Goal: Task Accomplishment & Management: Complete application form

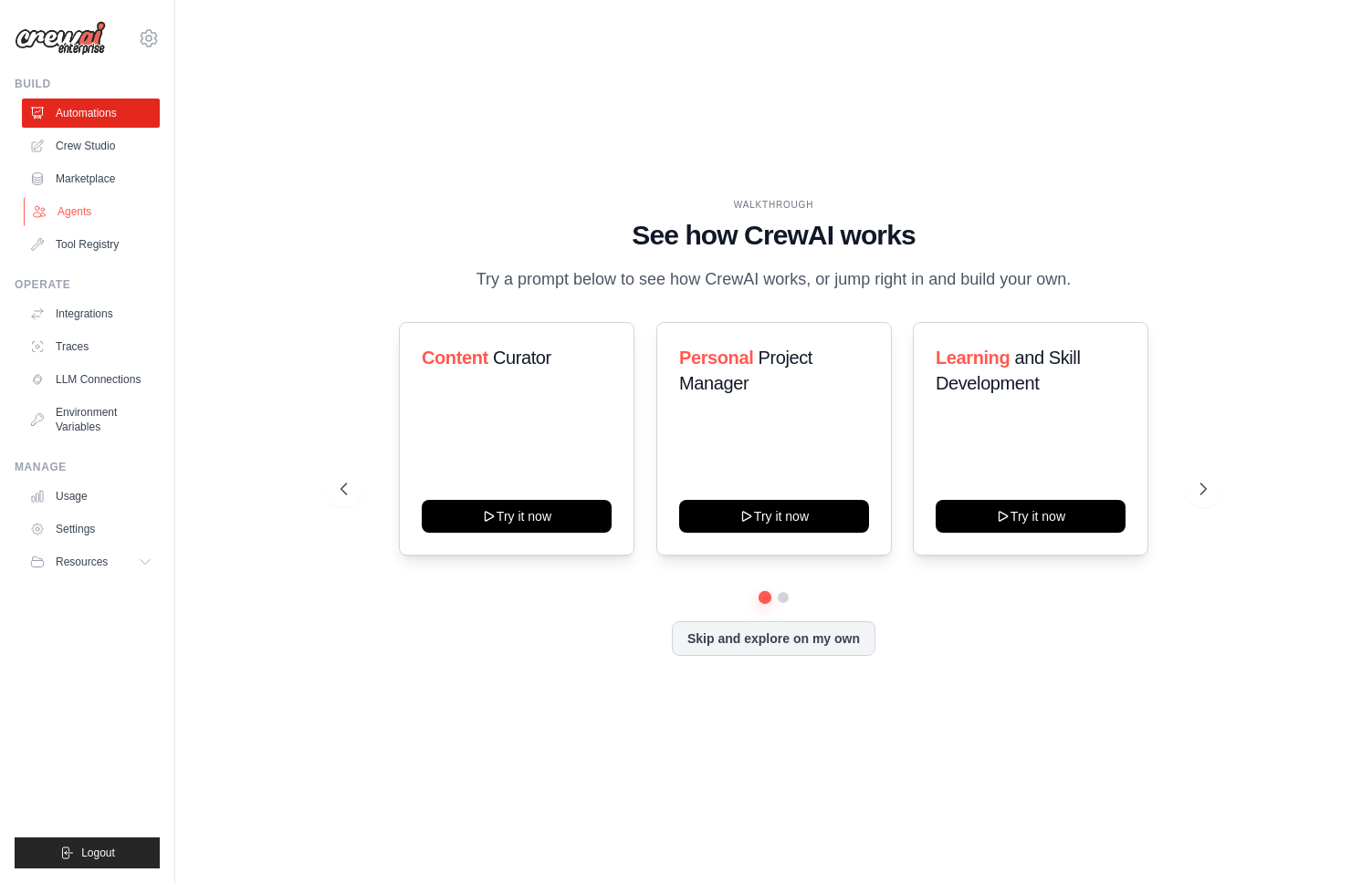
click at [78, 212] on link "Agents" at bounding box center [93, 212] width 138 height 29
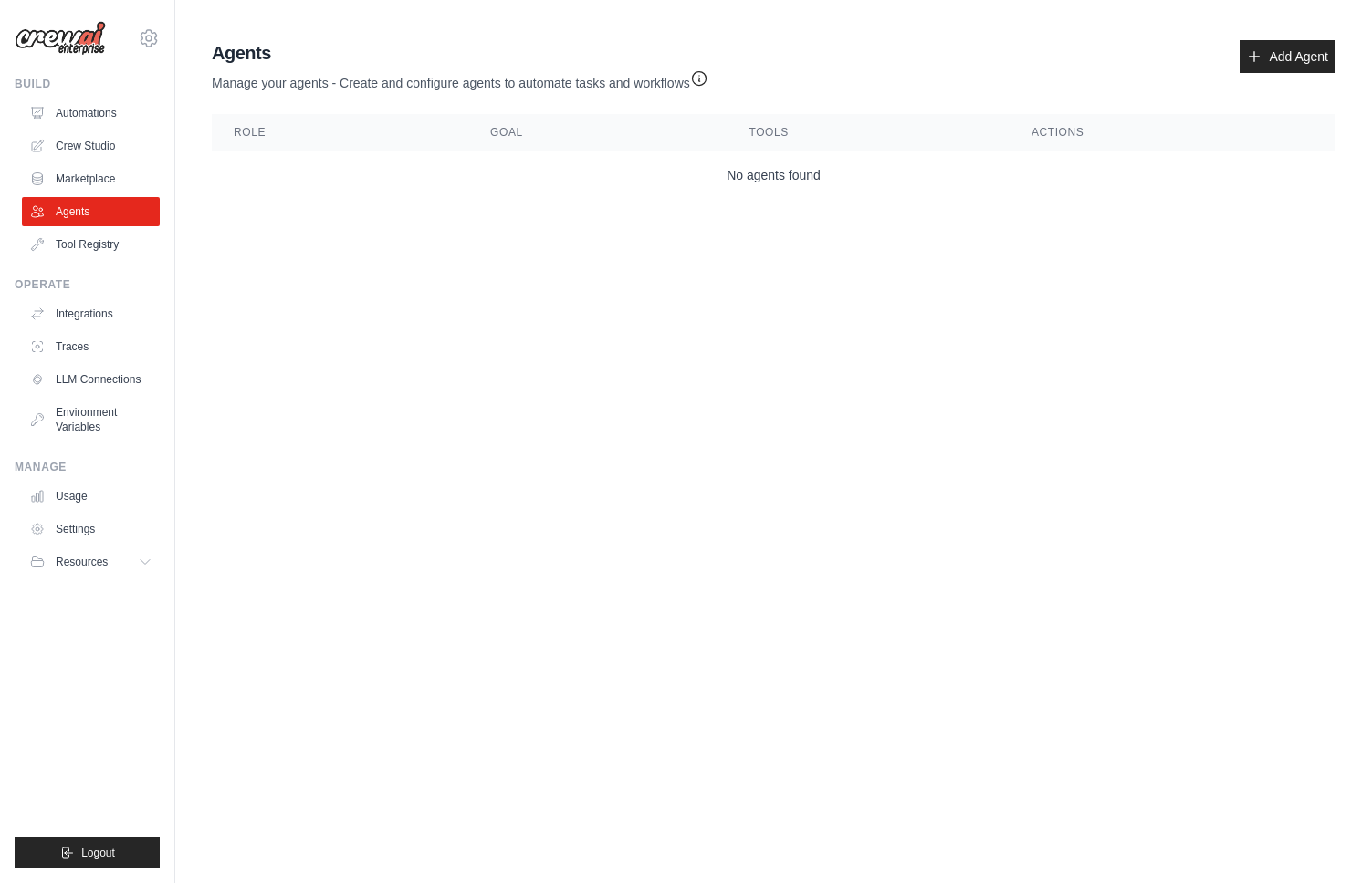
click at [248, 136] on th "Role" at bounding box center [339, 132] width 256 height 38
click at [103, 113] on link "Automations" at bounding box center [93, 113] width 138 height 29
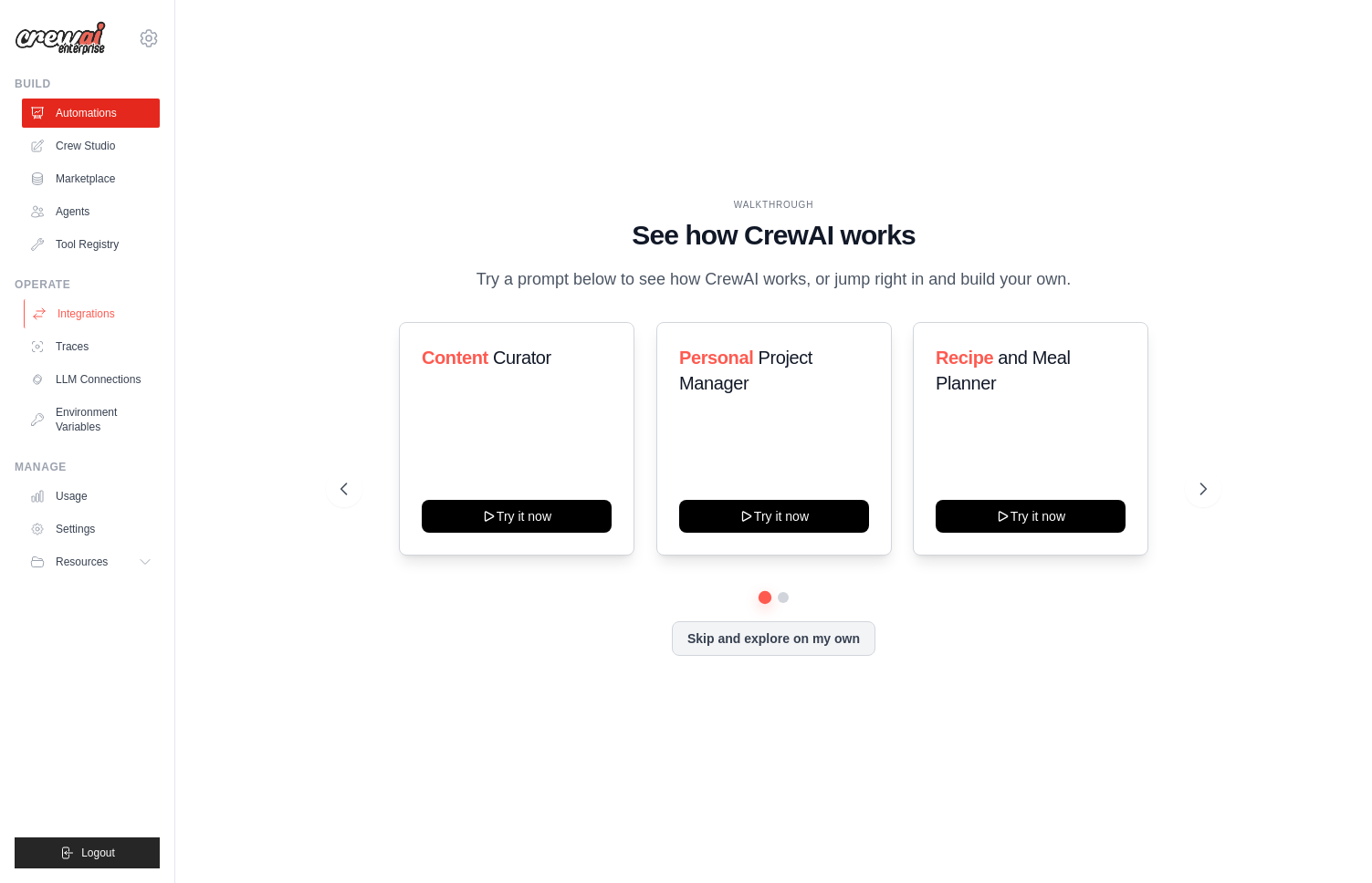
click at [94, 308] on link "Integrations" at bounding box center [93, 314] width 138 height 29
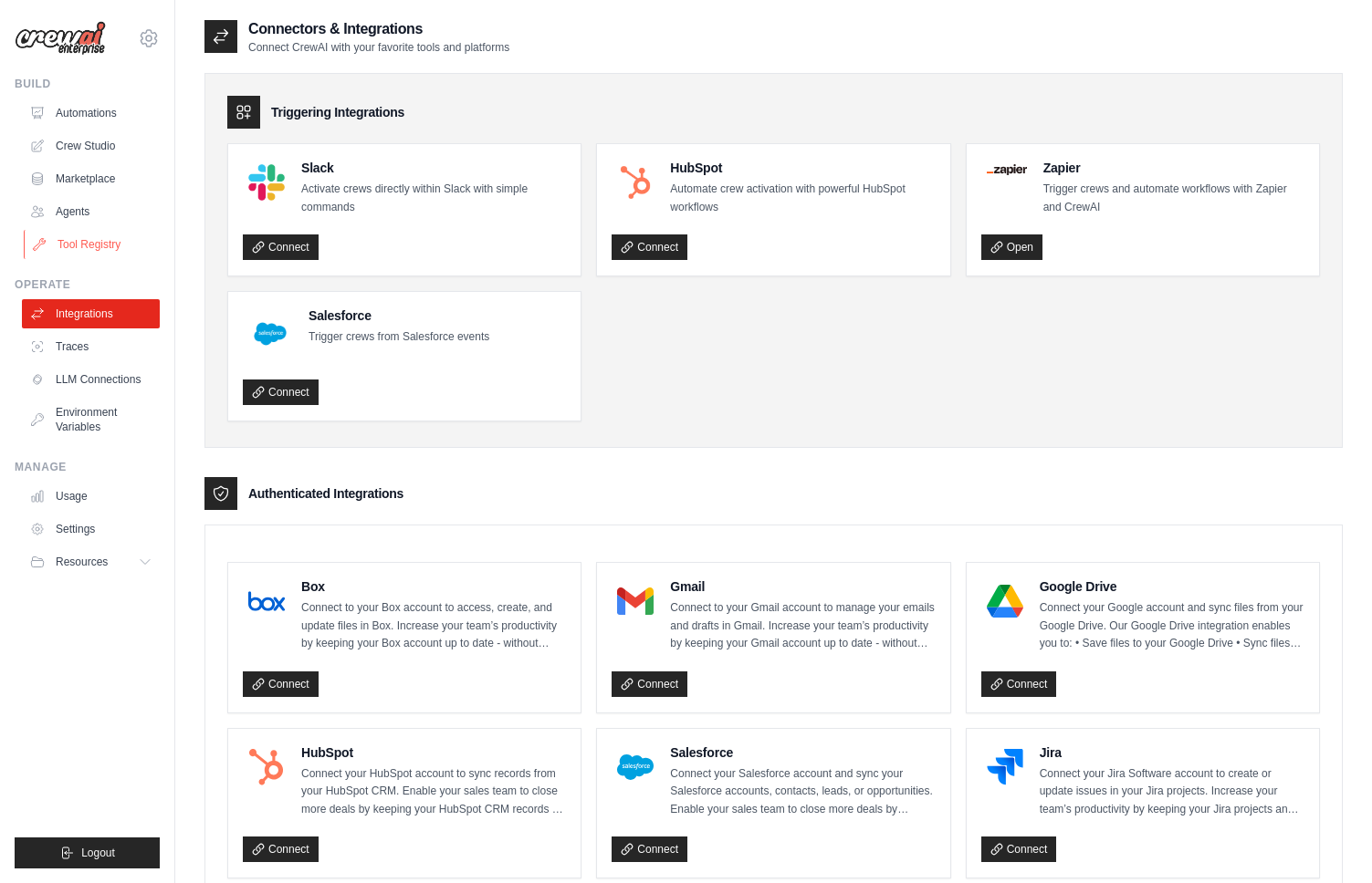
click at [96, 252] on link "Tool Registry" at bounding box center [93, 244] width 138 height 29
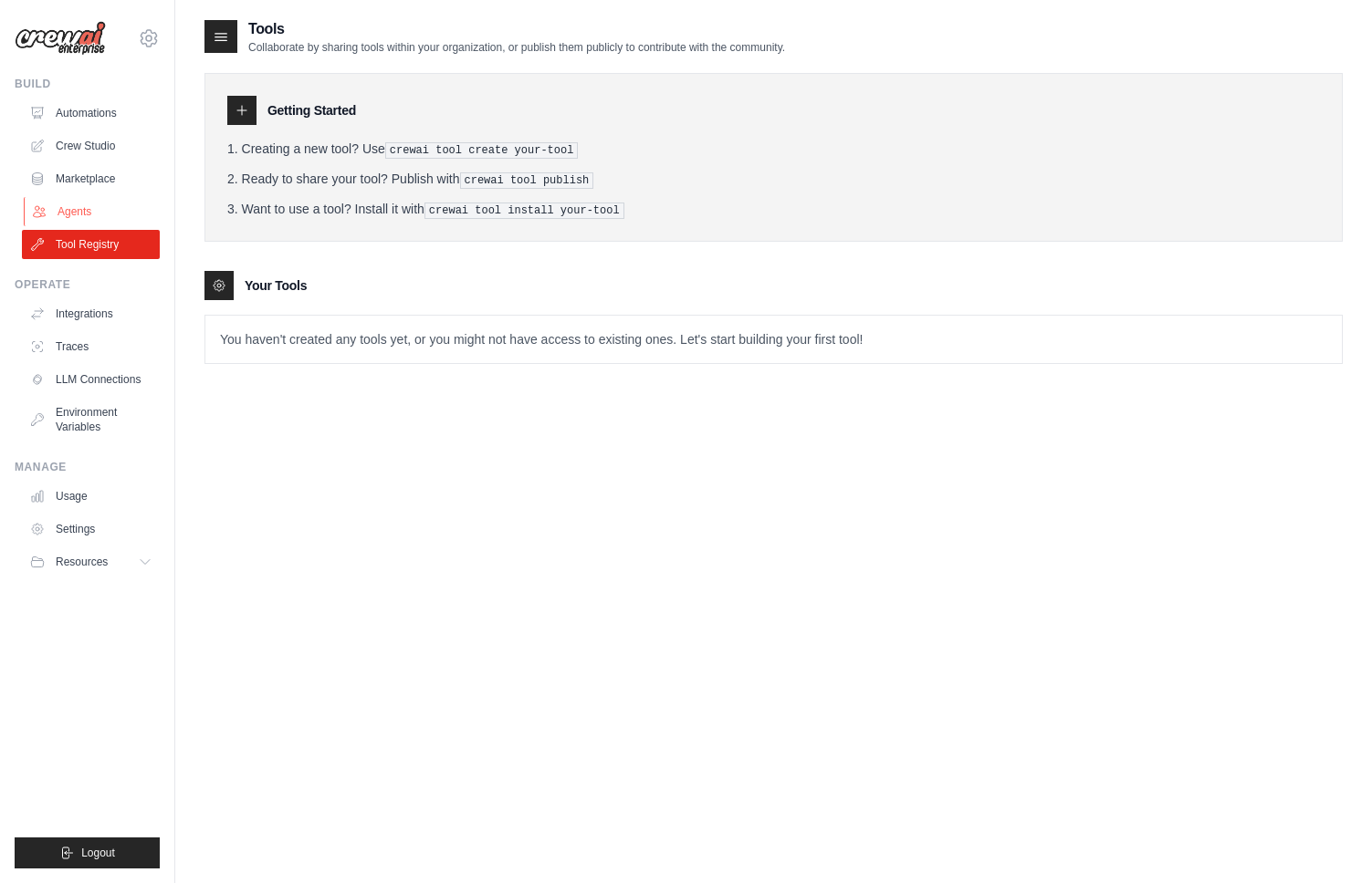
click at [84, 205] on link "Agents" at bounding box center [93, 212] width 138 height 29
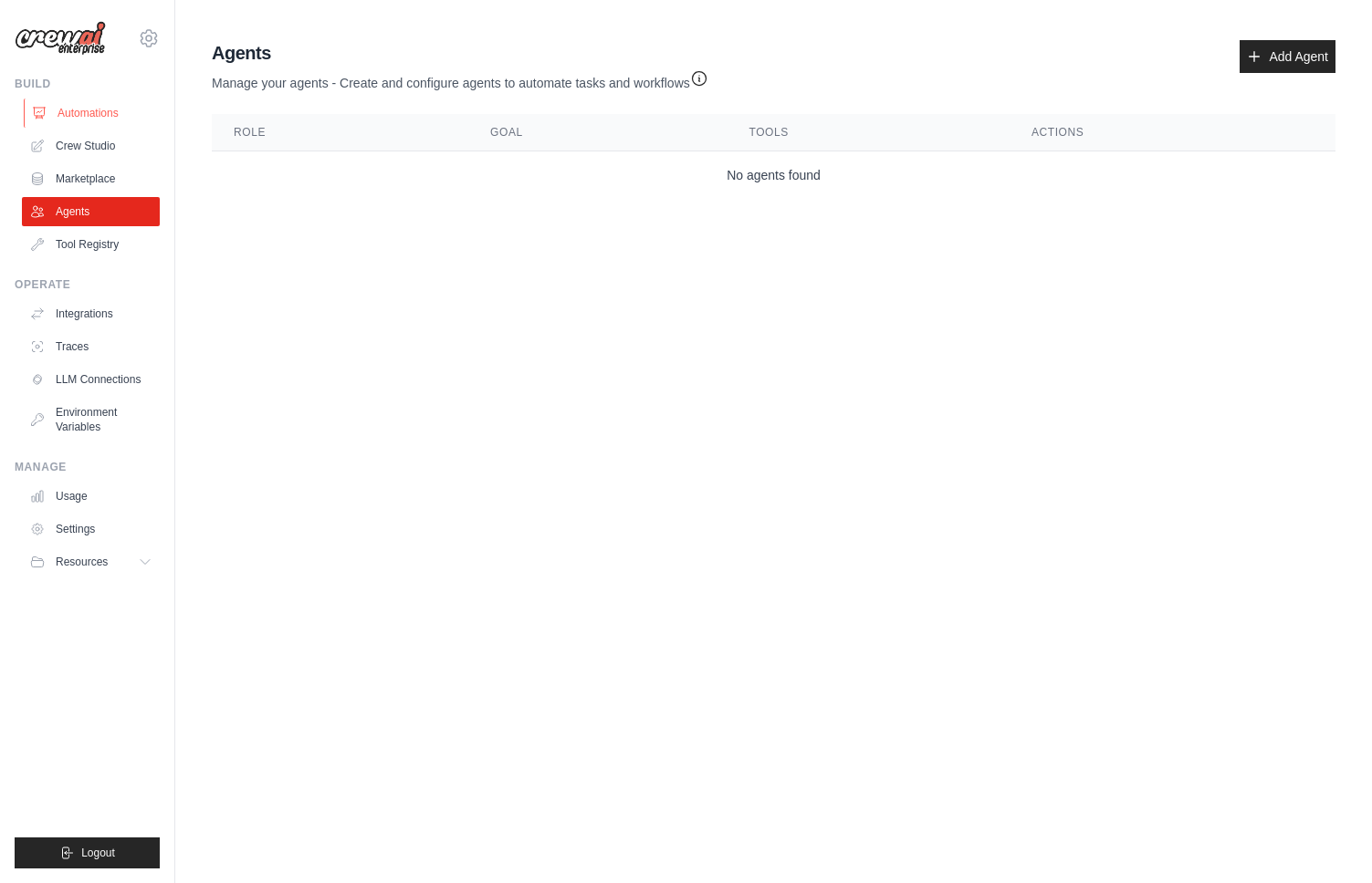
click at [107, 116] on link "Automations" at bounding box center [93, 113] width 138 height 29
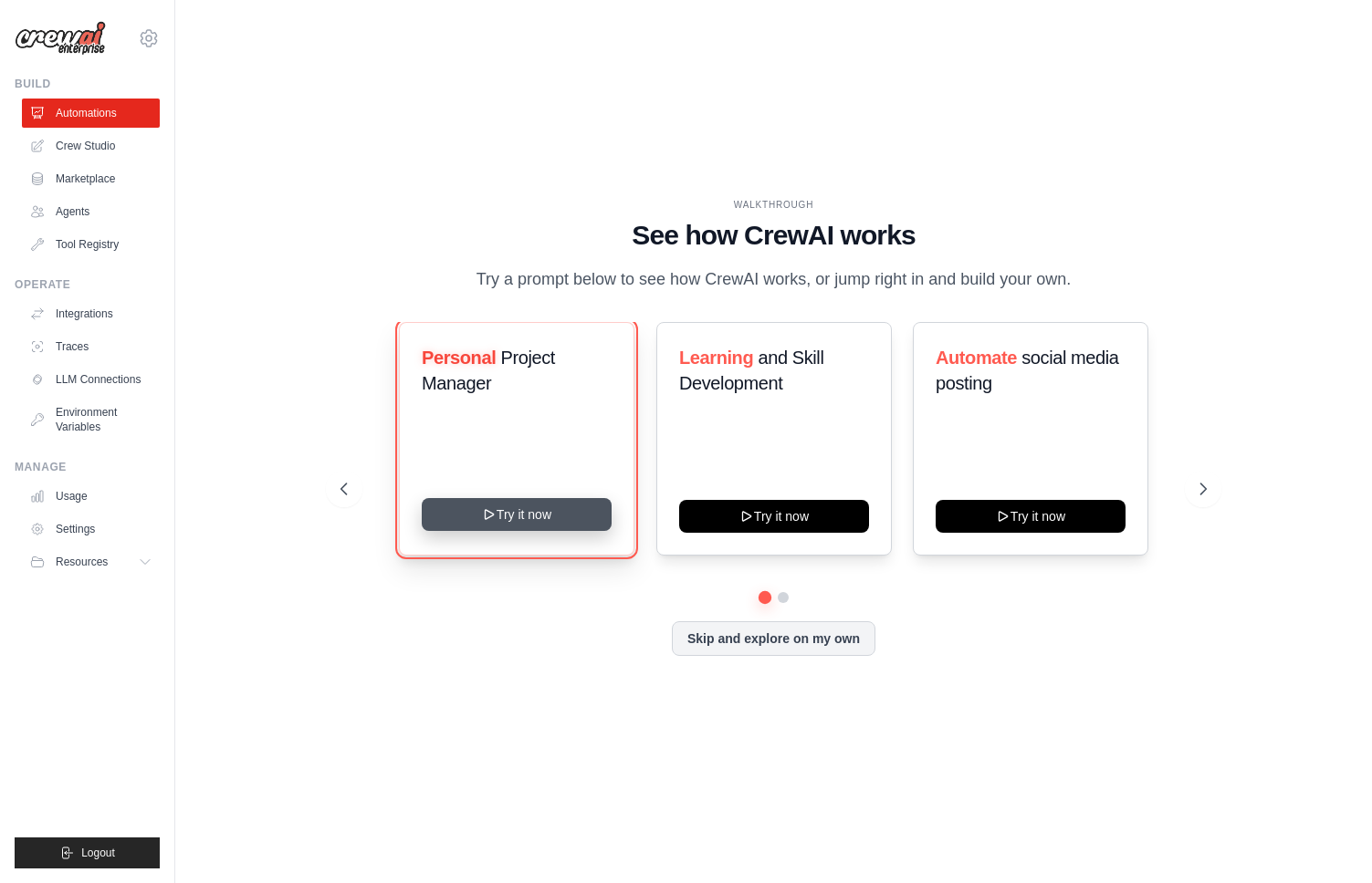
click at [568, 523] on button "Try it now" at bounding box center [516, 515] width 190 height 33
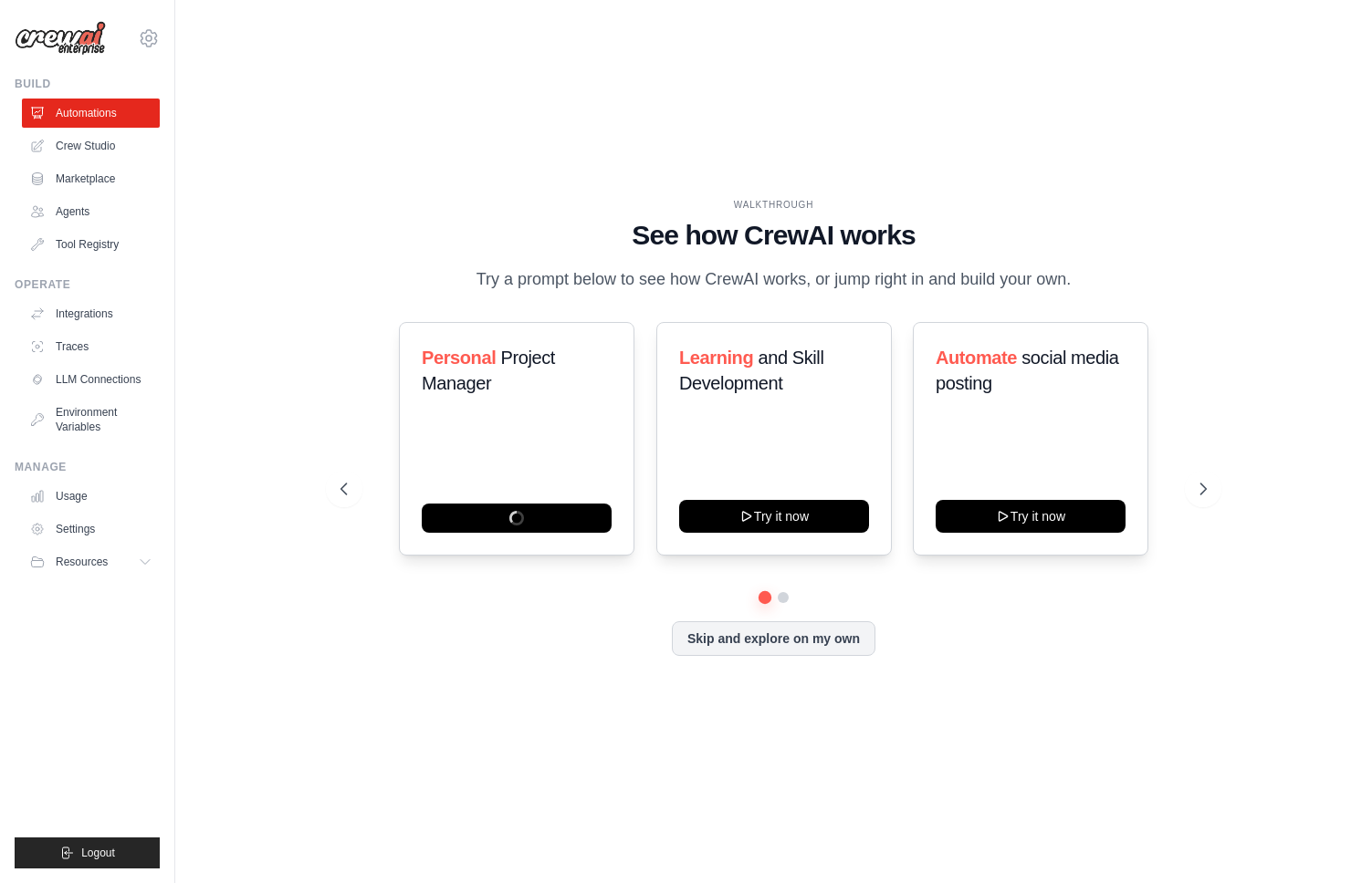
drag, startPoint x: 710, startPoint y: 239, endPoint x: 680, endPoint y: 289, distance: 58.3
click at [1029, 286] on div "WALKTHROUGH See how [PERSON_NAME] works Try a prompt below to see how [PERSON_N…" at bounding box center [774, 245] width 867 height 95
click at [613, 290] on p "Try a prompt below to see how CrewAI works, or jump right in and build your own." at bounding box center [774, 279] width 613 height 27
drag, startPoint x: 688, startPoint y: 287, endPoint x: 924, endPoint y: 290, distance: 236.0
click at [833, 287] on p "Try a prompt below to see how CrewAI works, or jump right in and build your own." at bounding box center [774, 279] width 613 height 27
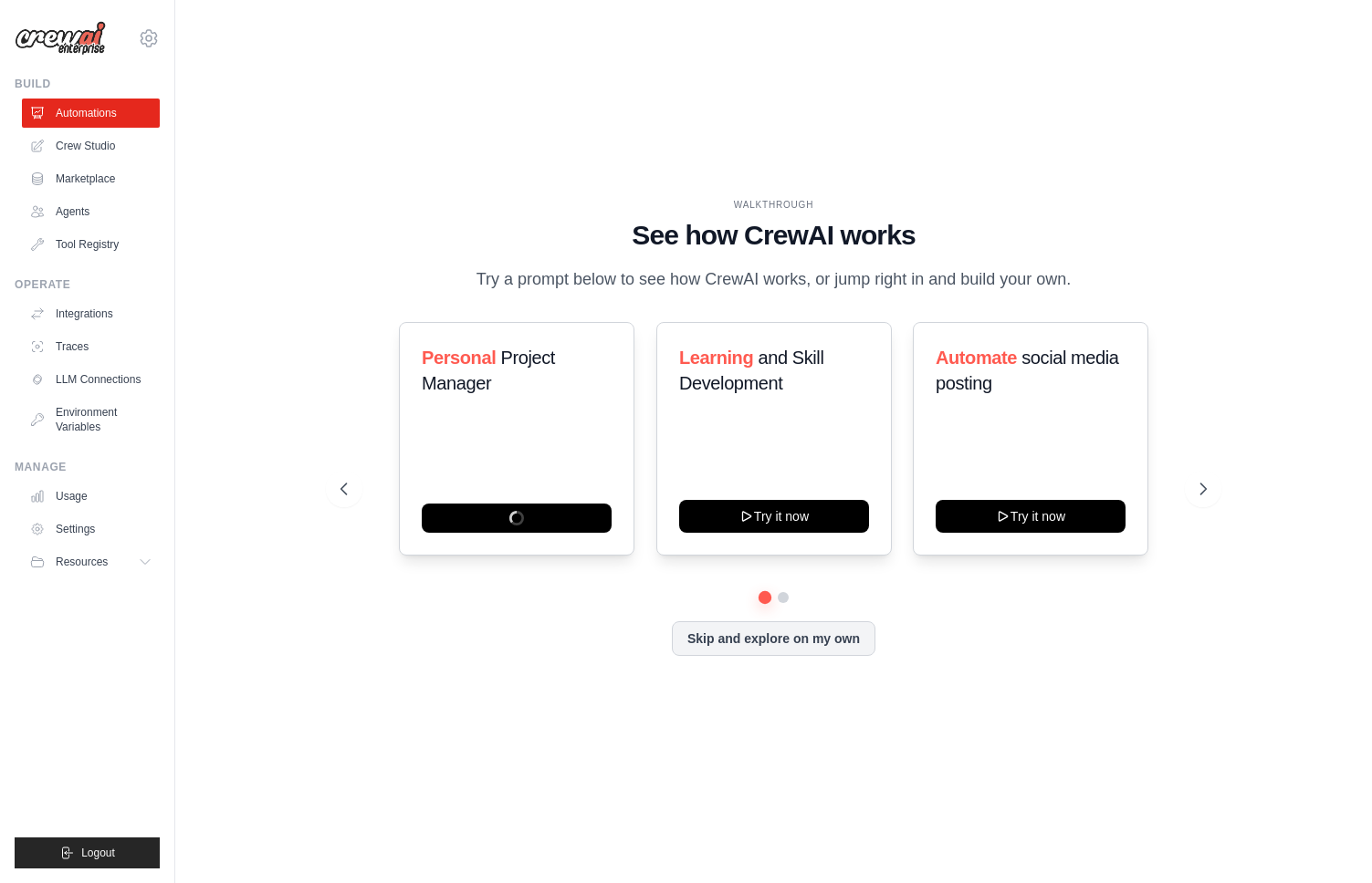
click at [925, 290] on p "Try a prompt below to see how CrewAI works, or jump right in and build your own." at bounding box center [774, 279] width 613 height 27
drag, startPoint x: 836, startPoint y: 281, endPoint x: 1086, endPoint y: 284, distance: 250.0
click at [1082, 283] on div "WALKTHROUGH See how [PERSON_NAME] works Try a prompt below to see how [PERSON_N…" at bounding box center [774, 245] width 867 height 95
click at [1104, 282] on div "WALKTHROUGH See how [PERSON_NAME] works Try a prompt below to see how [PERSON_N…" at bounding box center [774, 245] width 867 height 95
click at [803, 640] on button "Skip and explore on my own" at bounding box center [773, 637] width 203 height 35
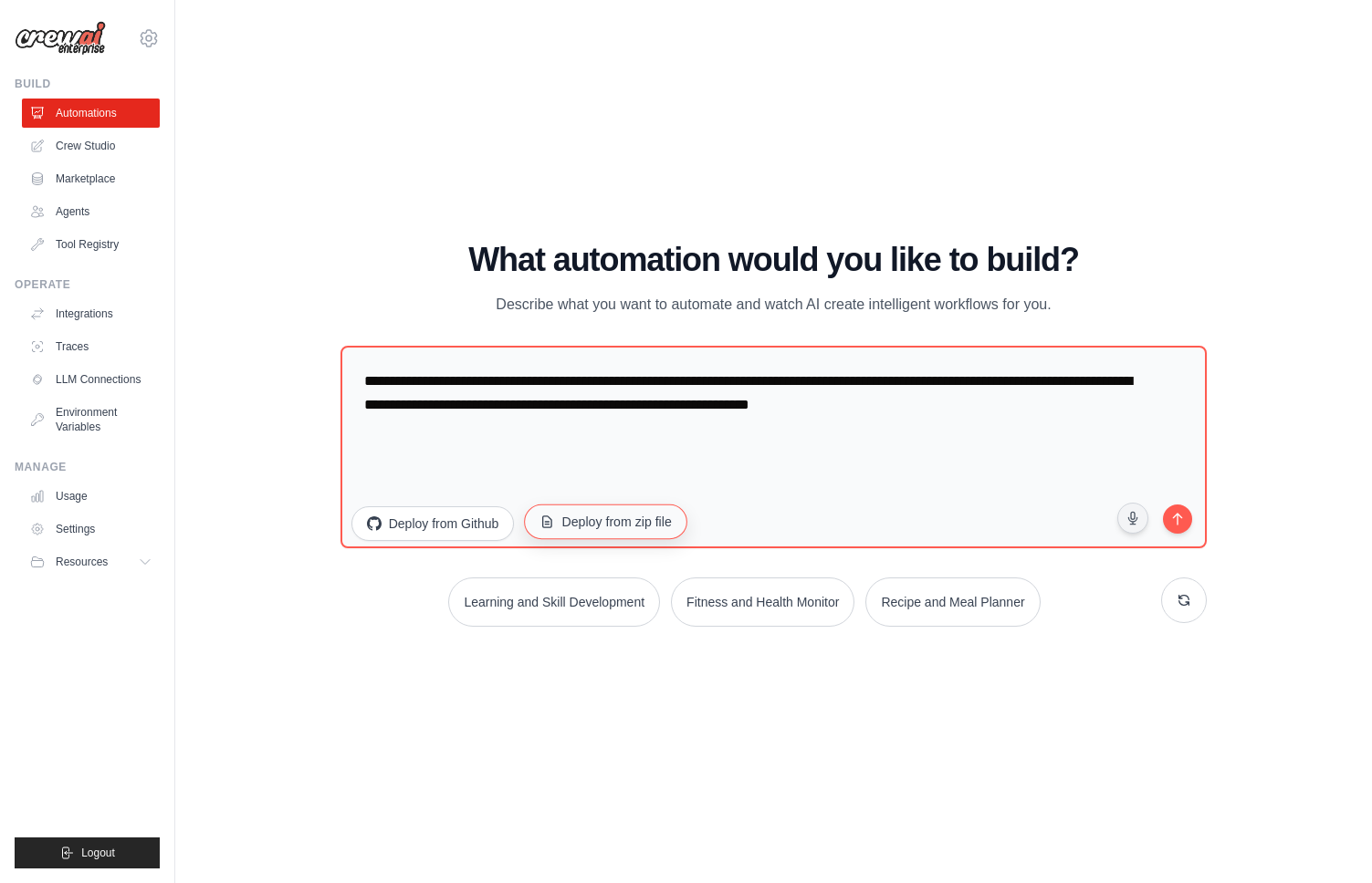
click at [589, 526] on button "Deploy from zip file" at bounding box center [606, 522] width 164 height 35
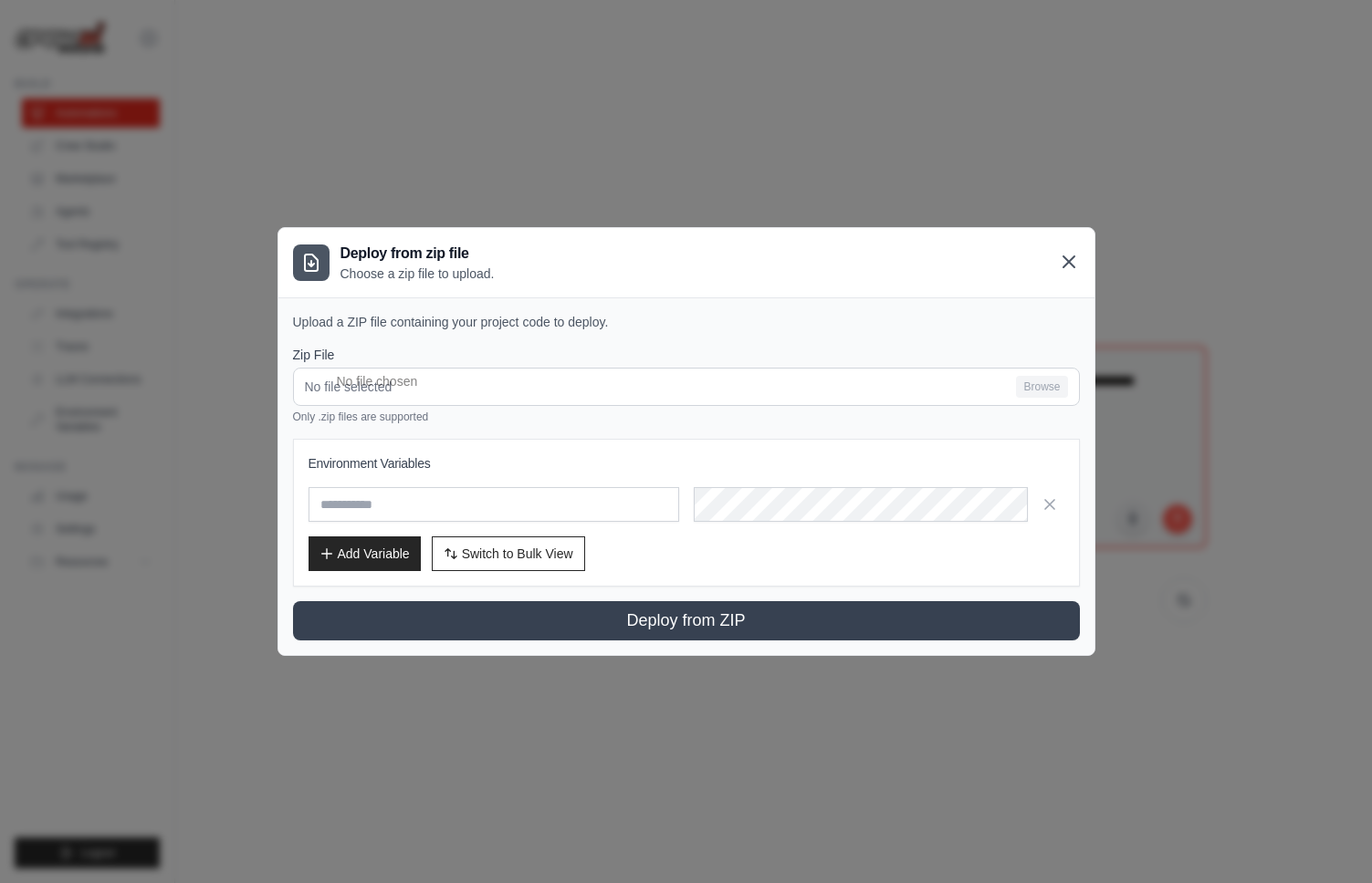
click at [1070, 266] on icon at bounding box center [1069, 262] width 22 height 22
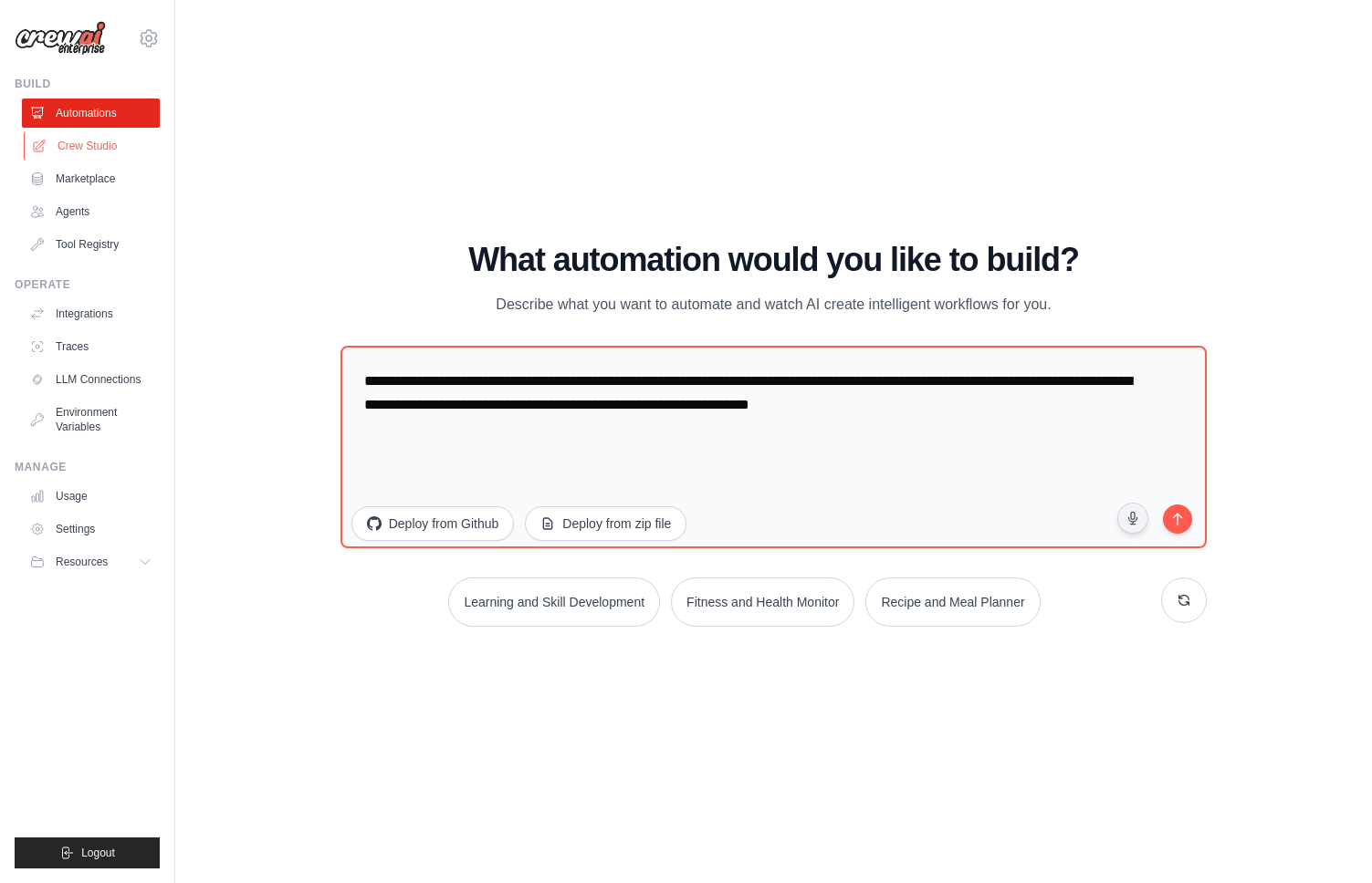
click at [96, 142] on link "Crew Studio" at bounding box center [93, 146] width 138 height 29
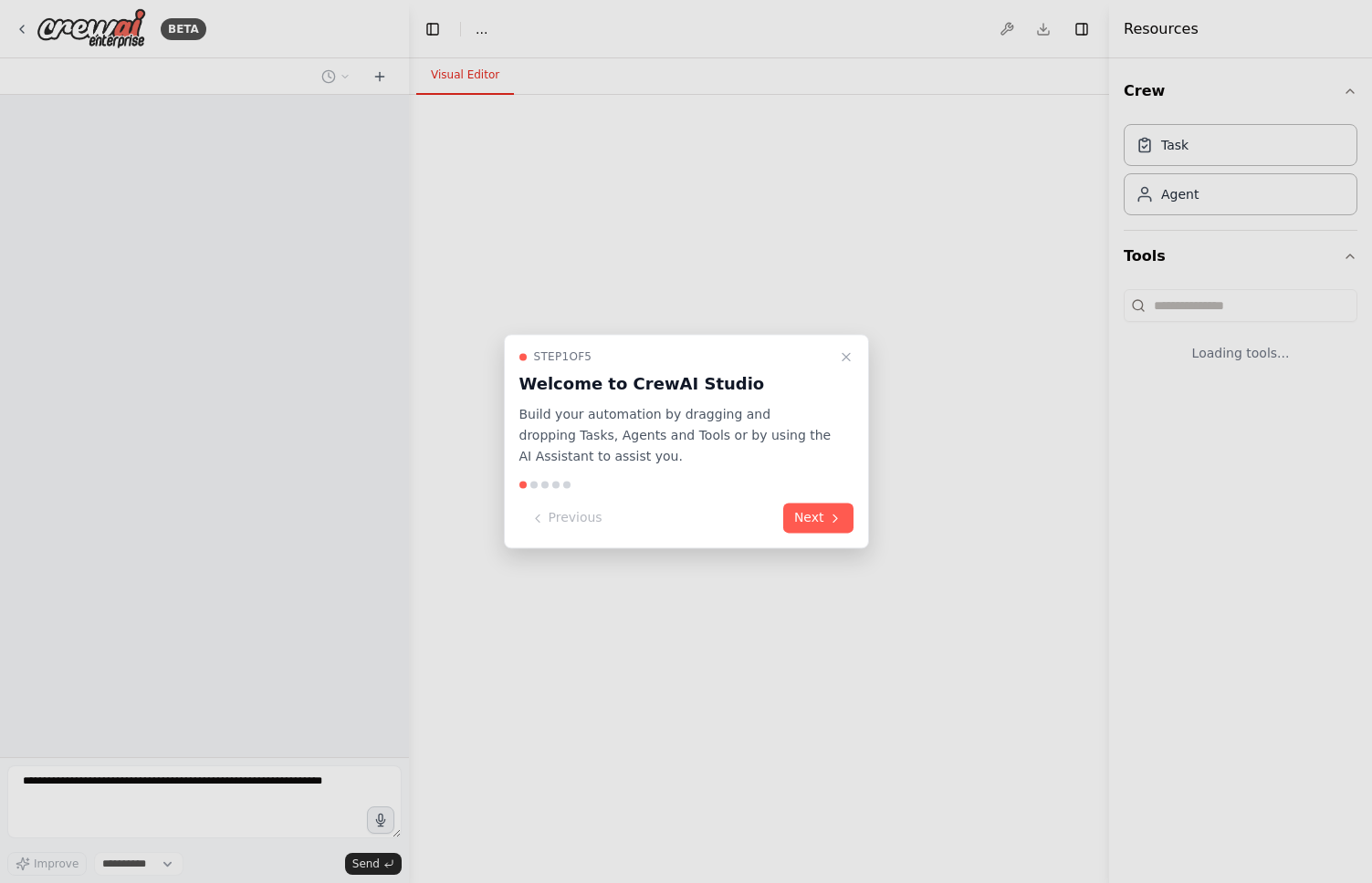
select select "****"
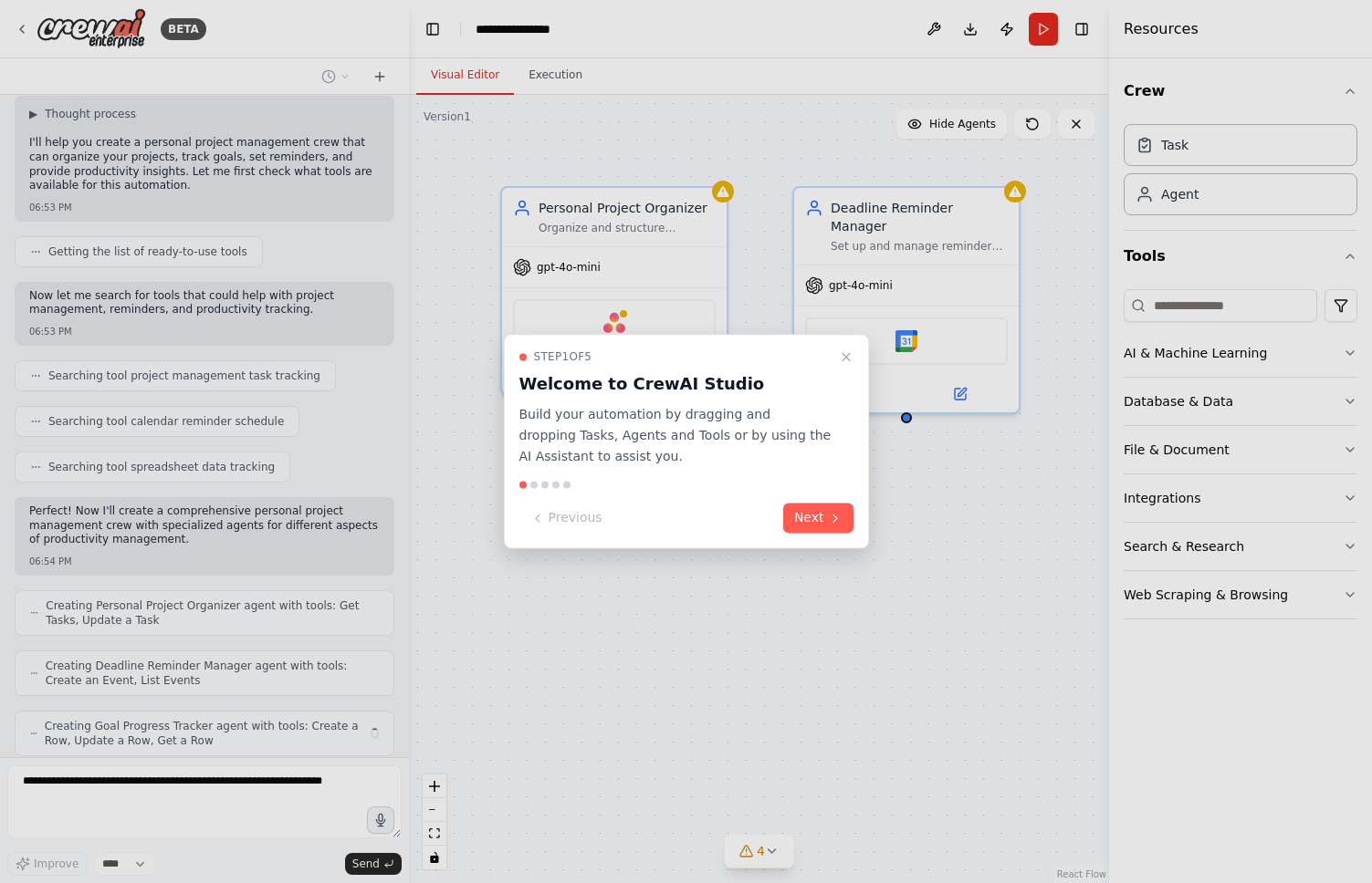
scroll to position [181, 0]
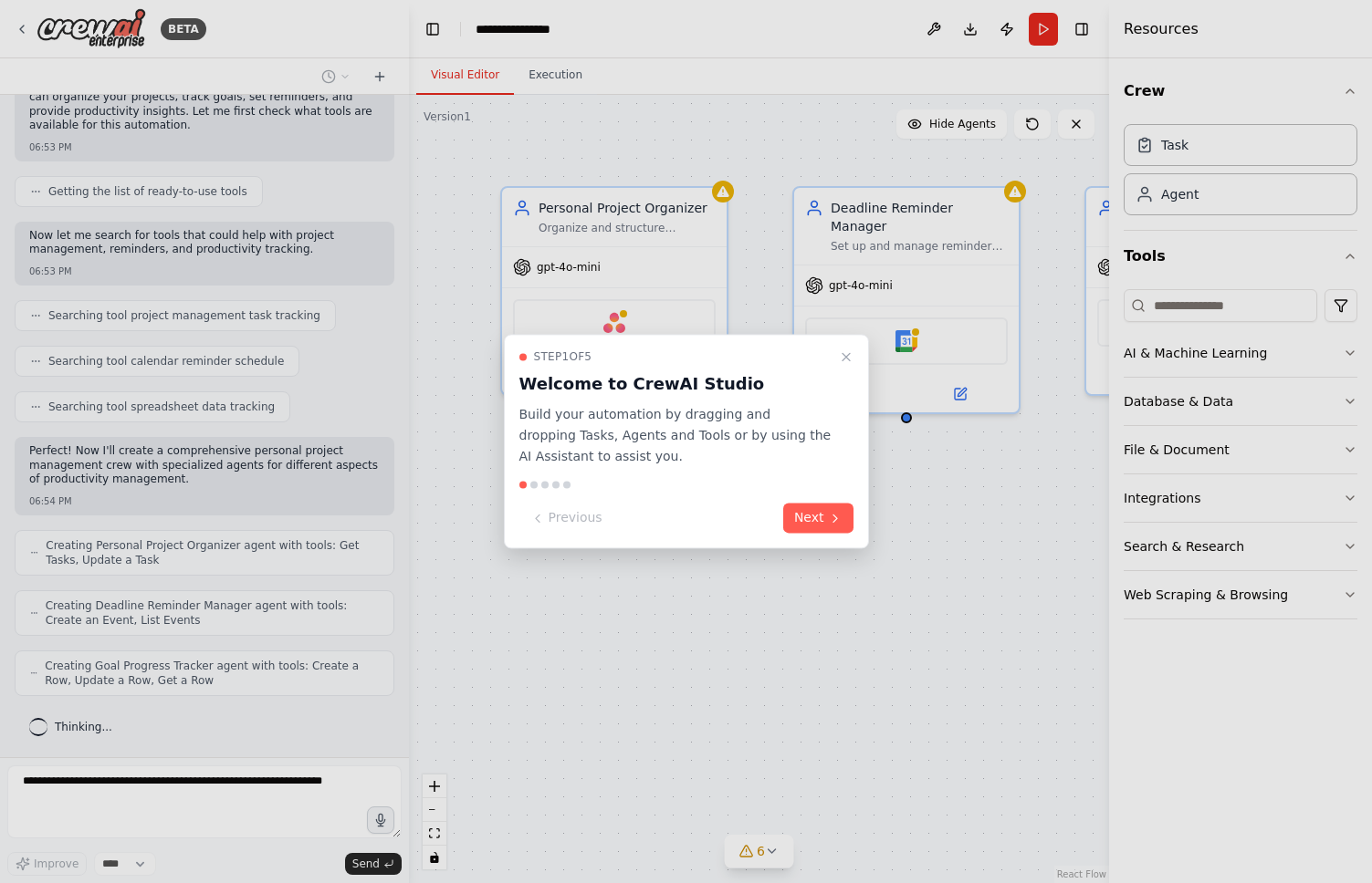
click at [548, 24] on div at bounding box center [686, 441] width 1372 height 883
drag, startPoint x: 560, startPoint y: 25, endPoint x: 538, endPoint y: 47, distance: 31.1
click at [560, 25] on div at bounding box center [686, 441] width 1372 height 883
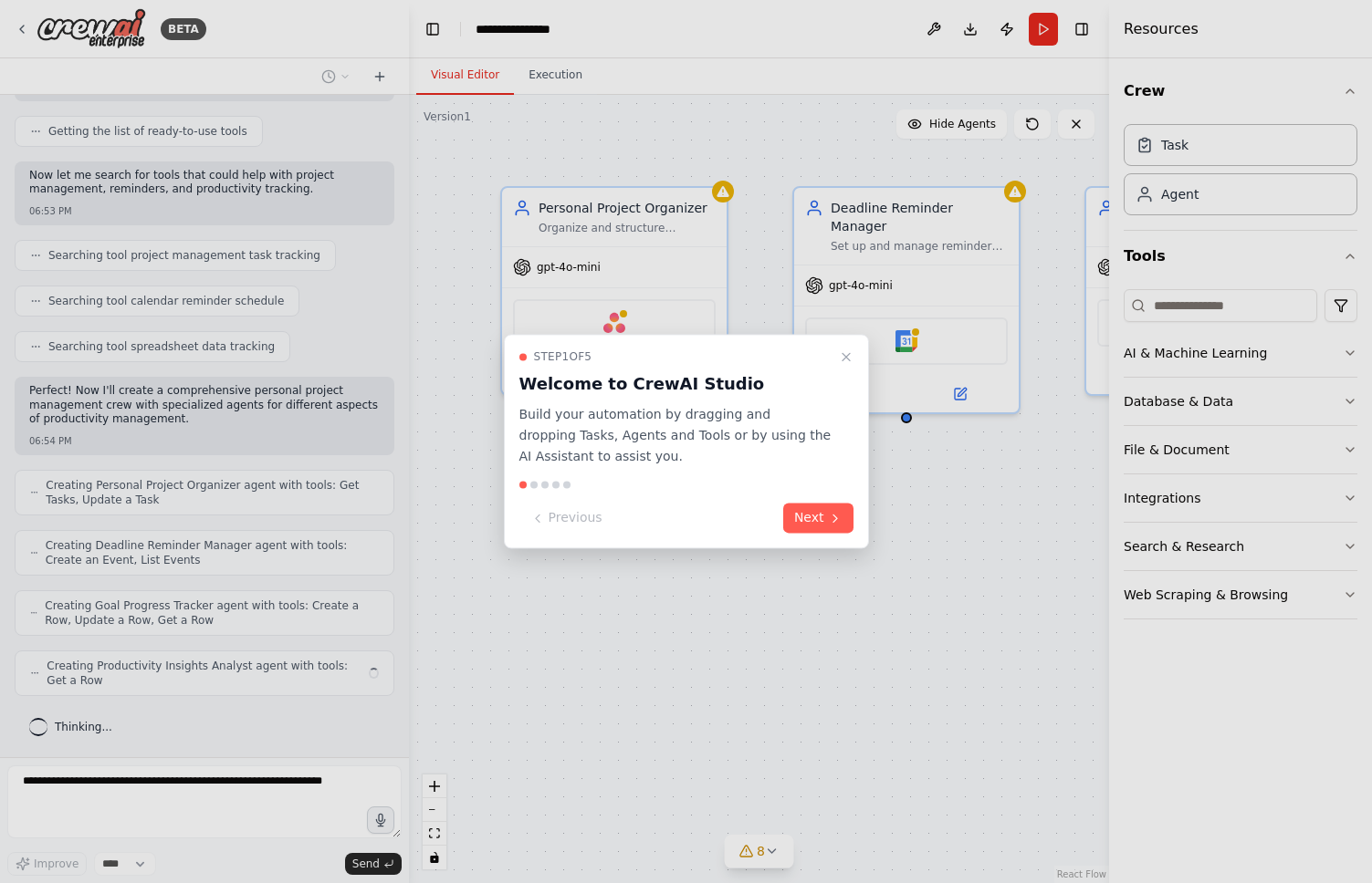
drag, startPoint x: 570, startPoint y: 36, endPoint x: 543, endPoint y: 40, distance: 27.3
click at [570, 36] on div at bounding box center [686, 441] width 1372 height 883
click at [1072, 77] on div at bounding box center [686, 441] width 1372 height 883
click at [821, 526] on button "Next" at bounding box center [818, 518] width 70 height 30
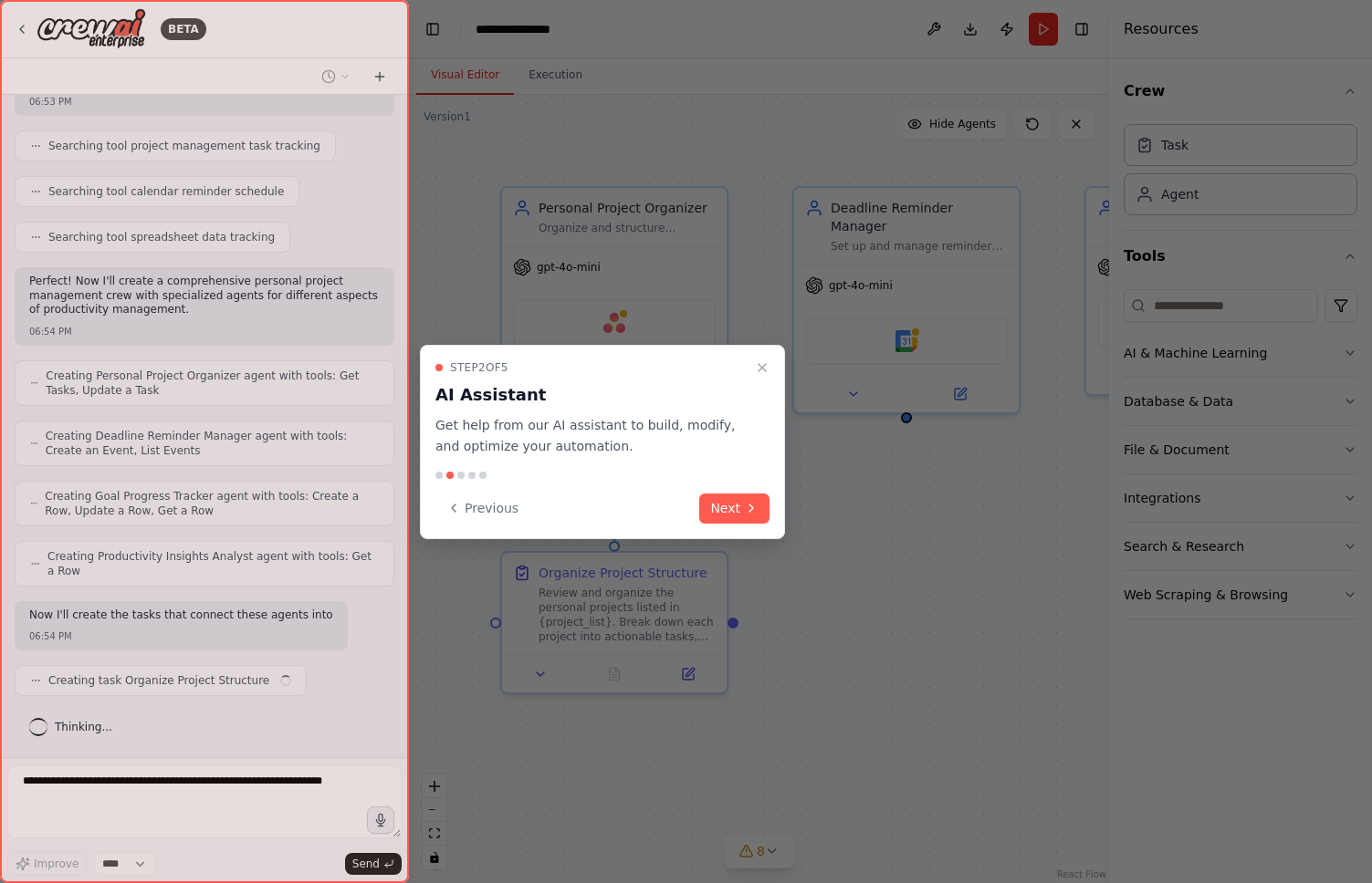
scroll to position [365, 0]
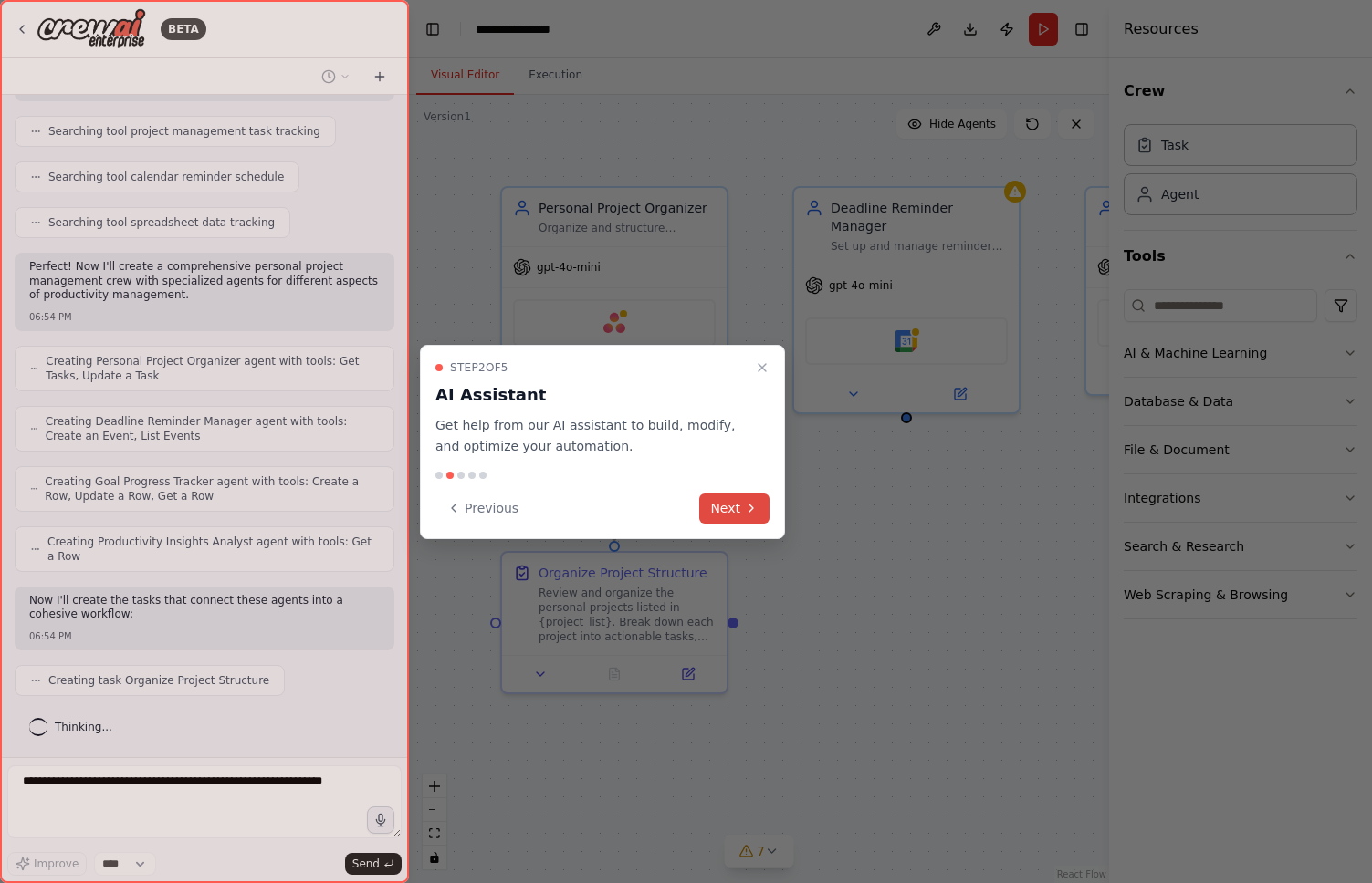
click at [743, 511] on button "Next" at bounding box center [734, 508] width 70 height 30
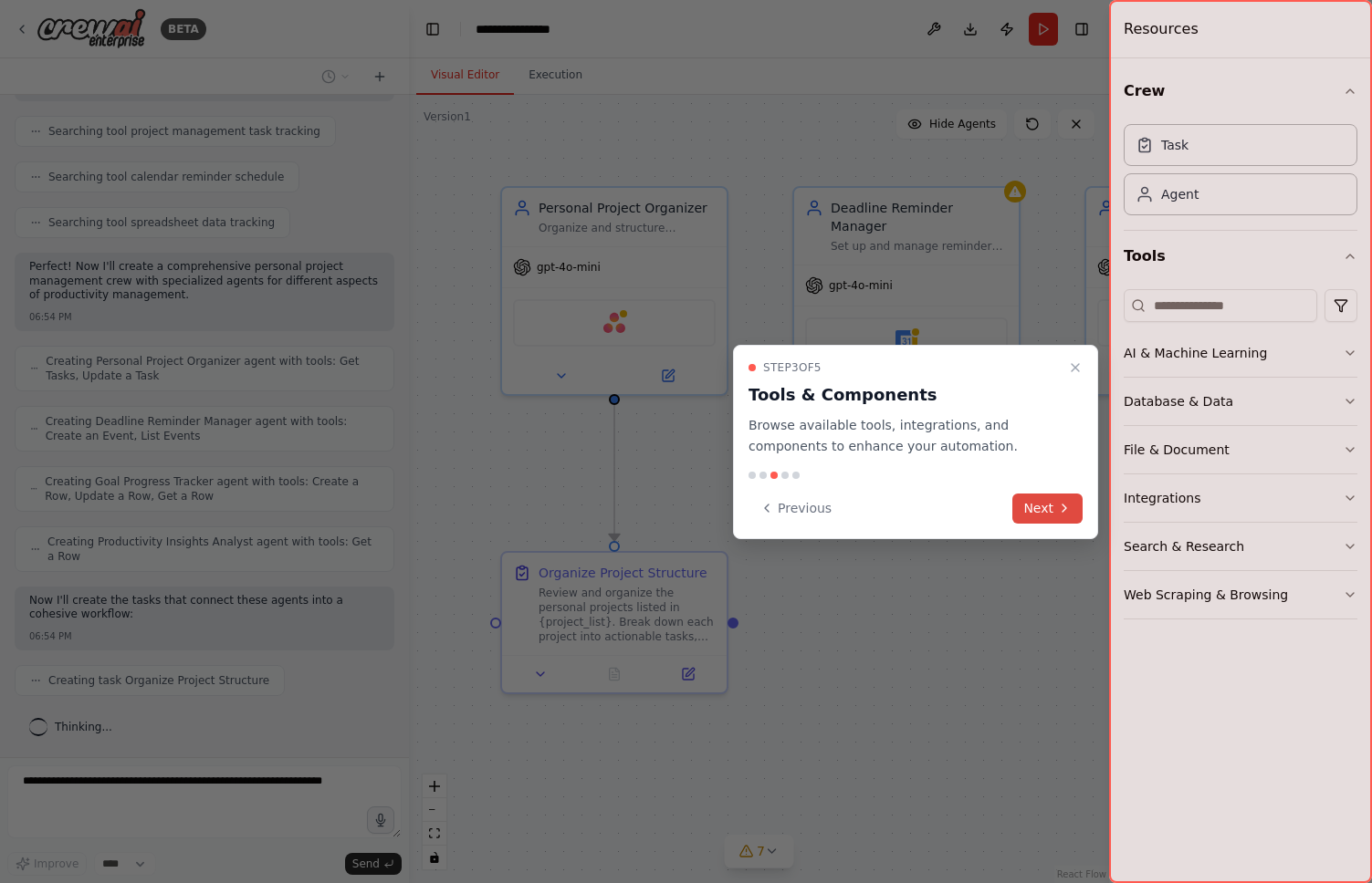
click at [1038, 514] on button "Next" at bounding box center [1048, 508] width 70 height 30
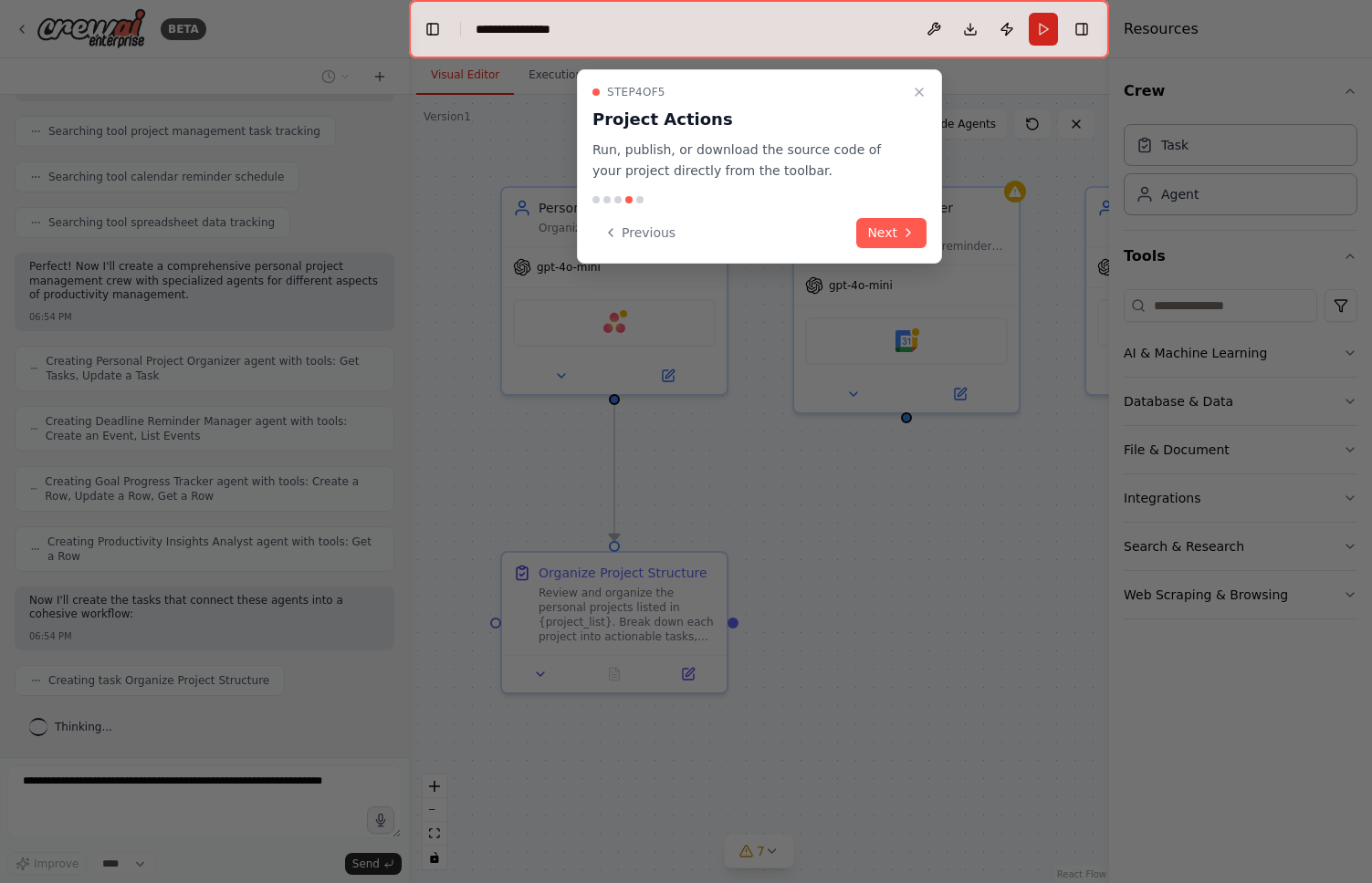
click at [882, 221] on button "Next" at bounding box center [891, 232] width 70 height 30
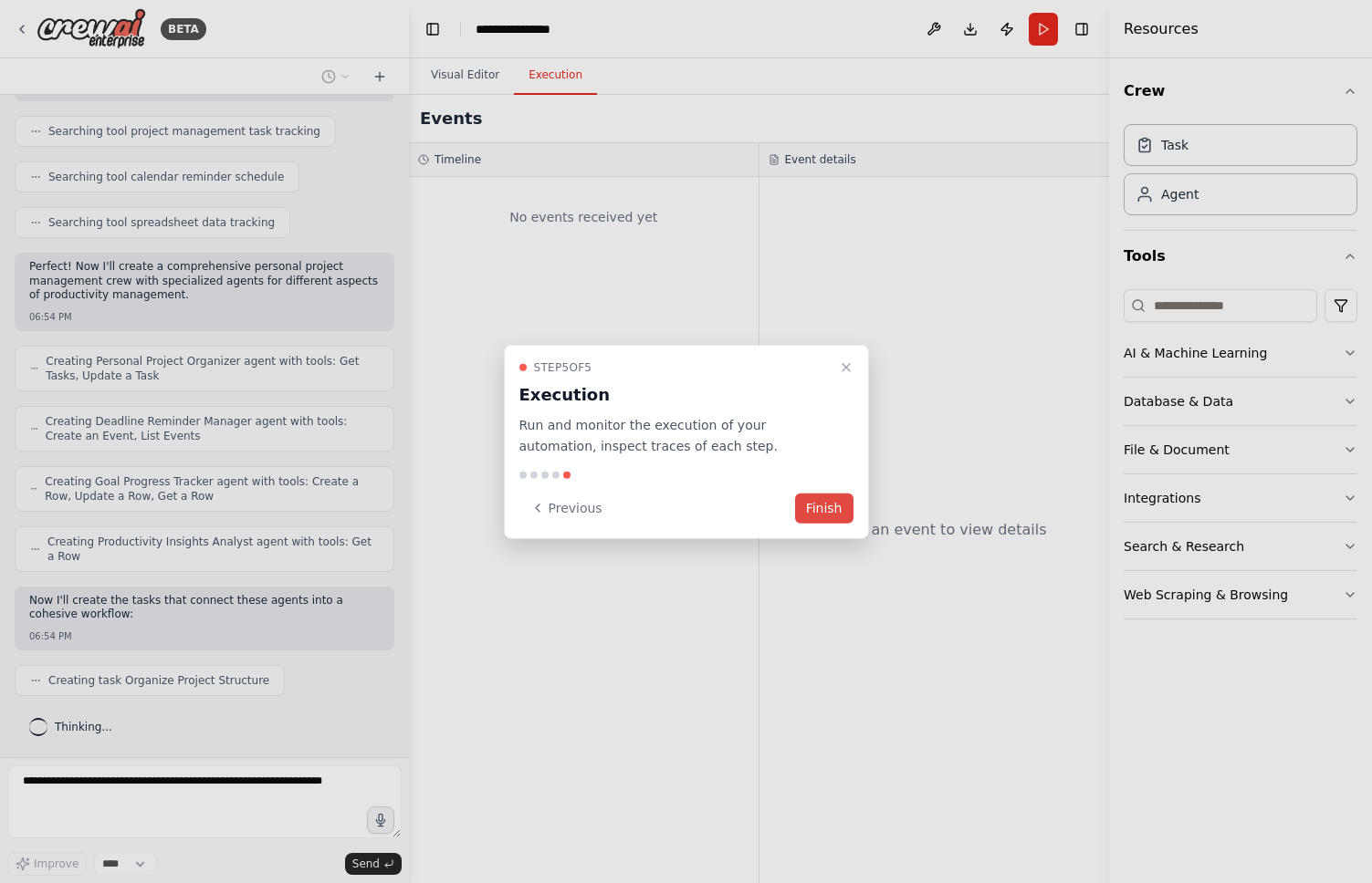
click at [842, 507] on button "Finish" at bounding box center [824, 507] width 59 height 30
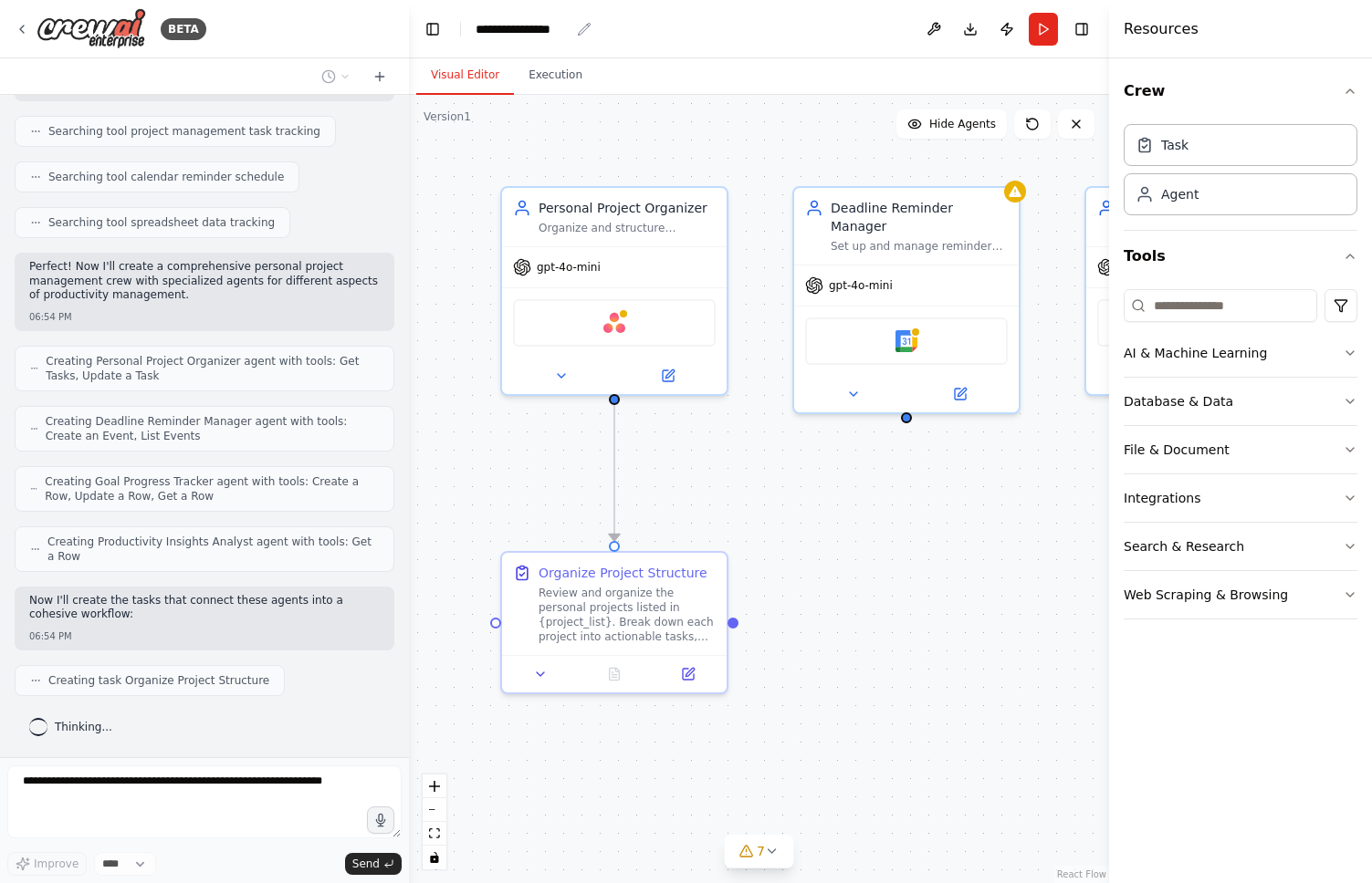
click at [568, 30] on div "**********" at bounding box center [522, 29] width 94 height 18
click at [583, 29] on div "**********" at bounding box center [543, 29] width 137 height 18
drag, startPoint x: 576, startPoint y: 28, endPoint x: 393, endPoint y: 19, distance: 183.2
click at [393, 19] on div "BETA Create a crew that helps organize your personal projects, sets reminders f…" at bounding box center [686, 441] width 1372 height 883
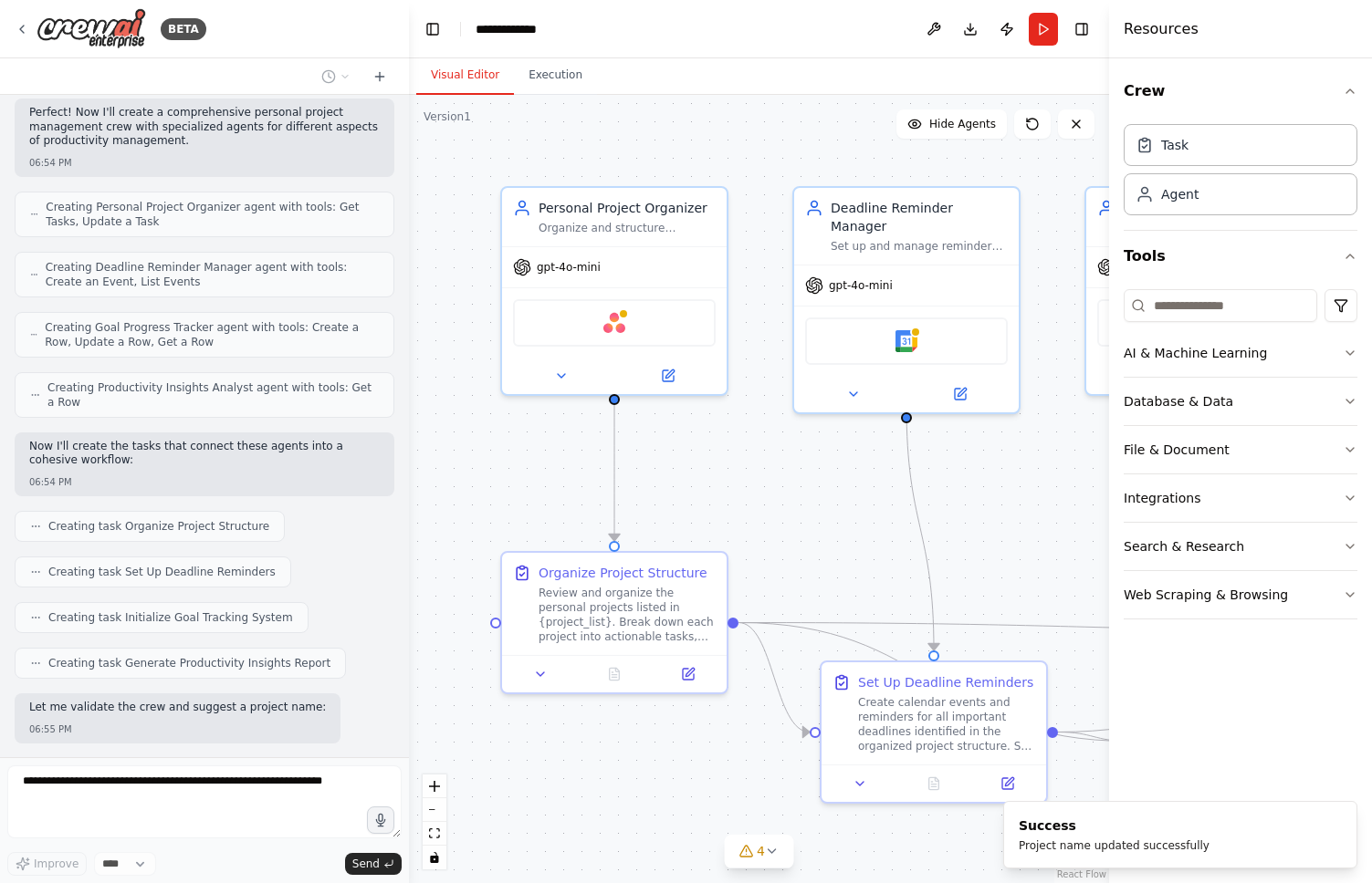
scroll to position [612, 0]
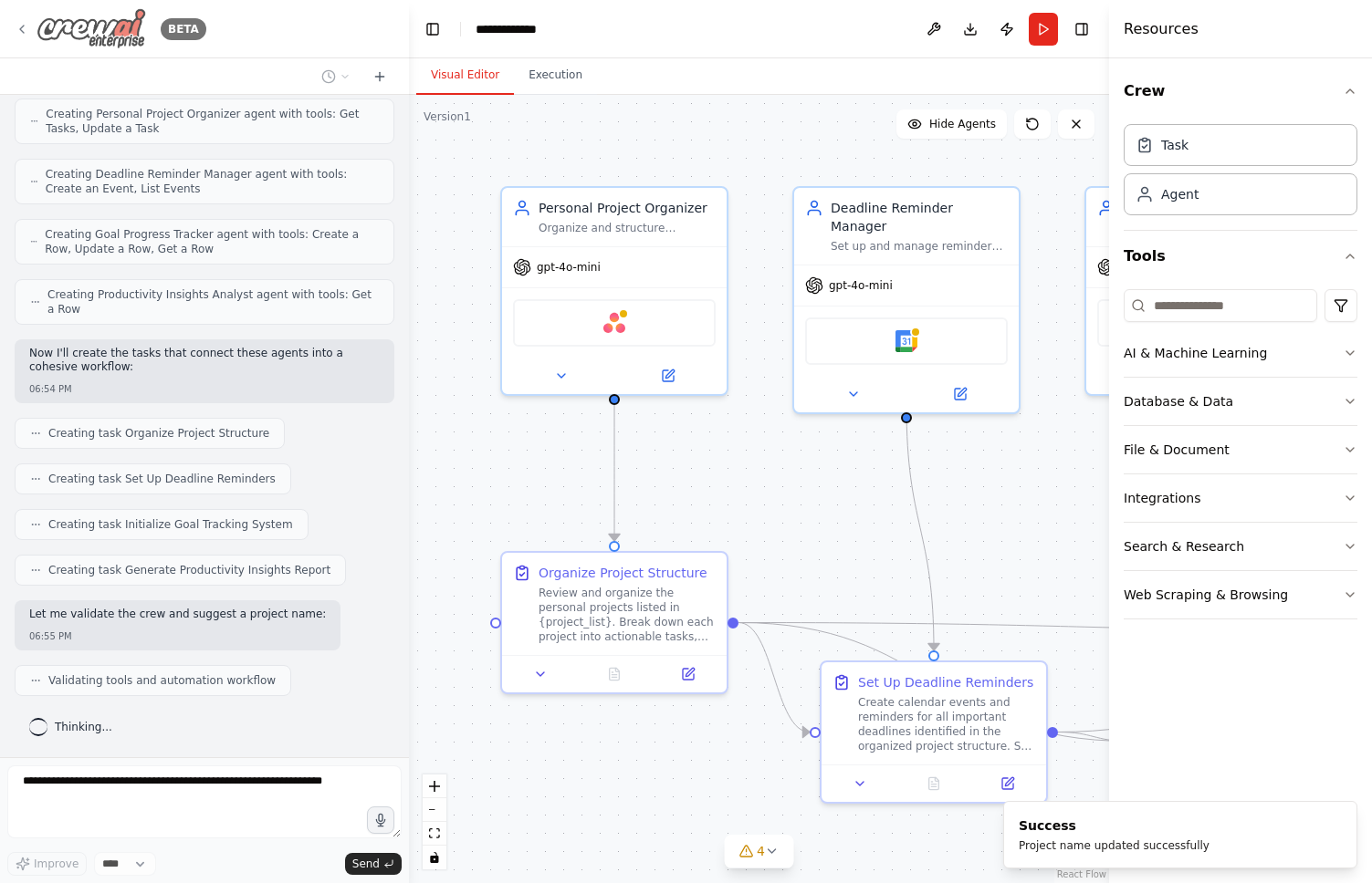
click at [28, 22] on icon at bounding box center [22, 29] width 15 height 15
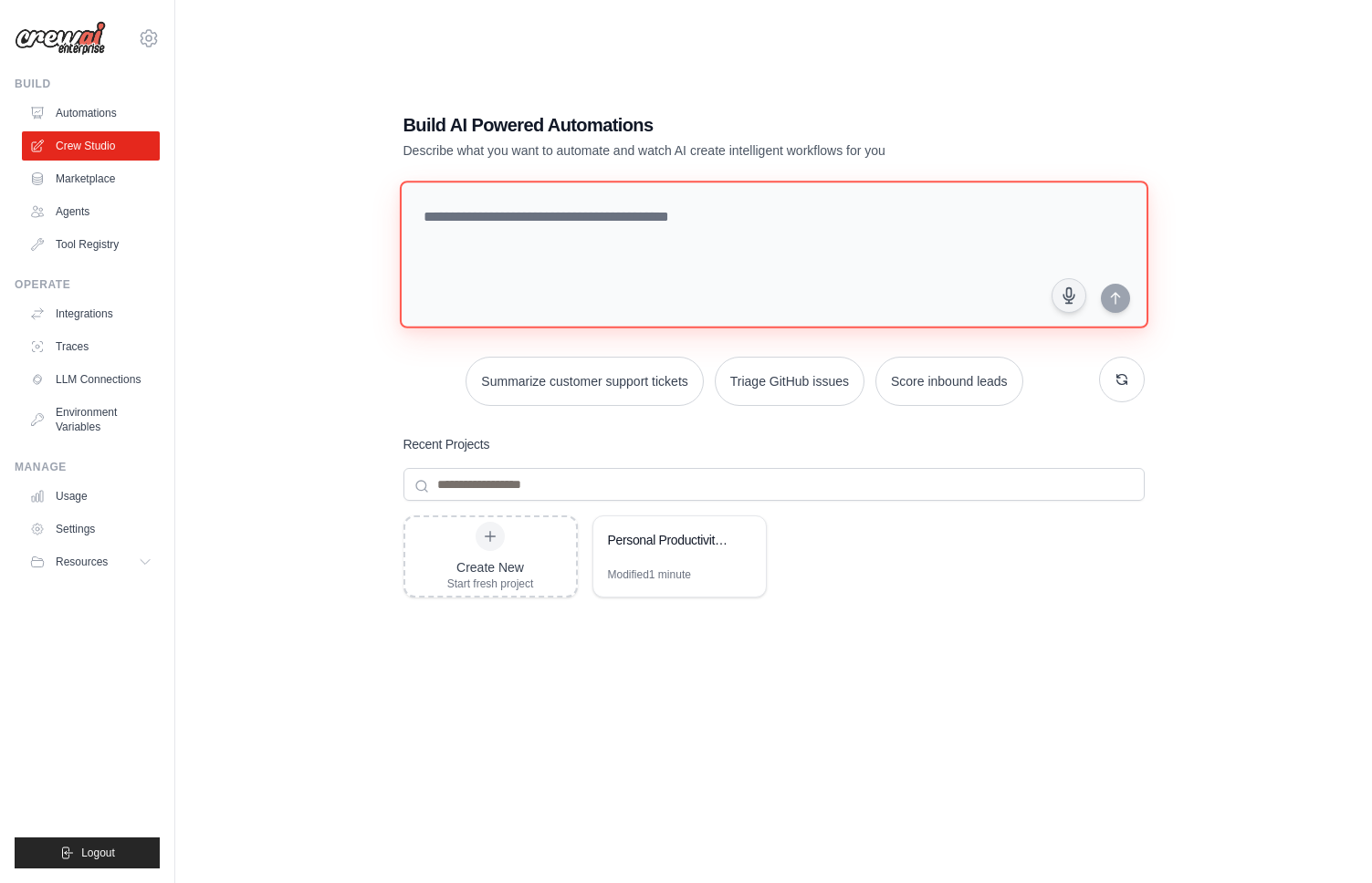
click at [543, 232] on textarea at bounding box center [773, 255] width 748 height 148
click at [91, 184] on link "Marketplace" at bounding box center [93, 179] width 138 height 29
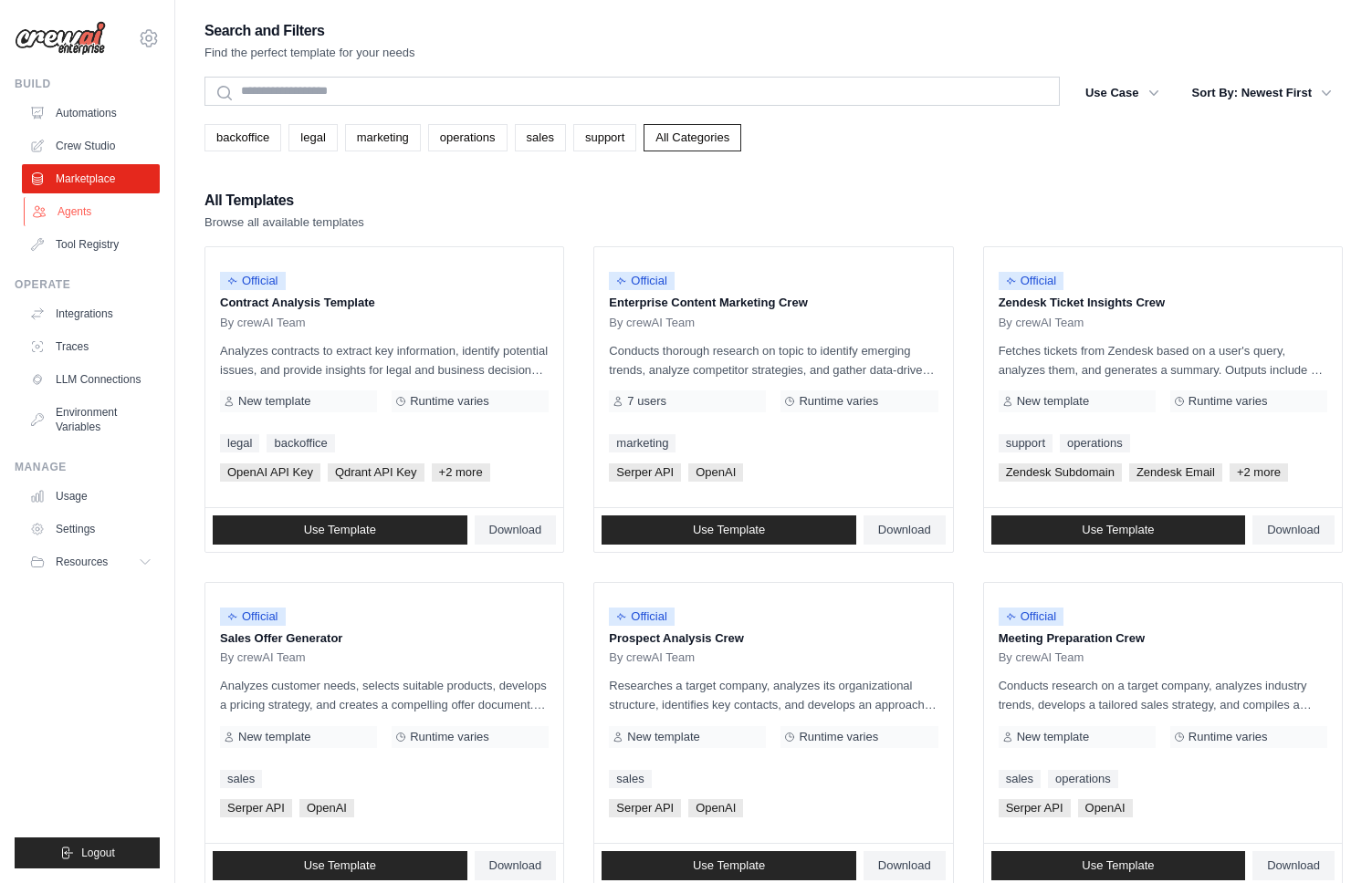
click at [55, 221] on link "Agents" at bounding box center [93, 212] width 138 height 29
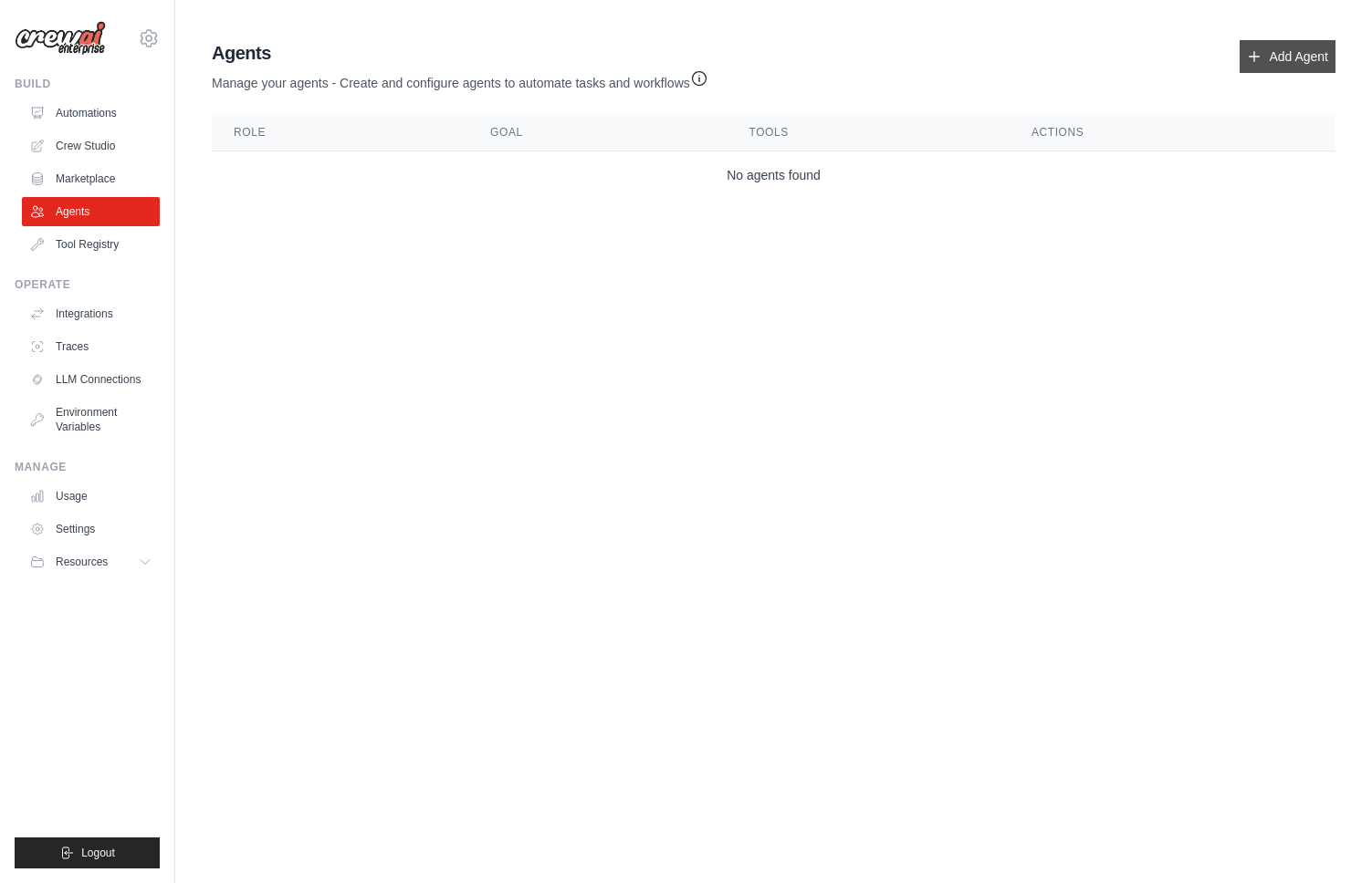
click at [1299, 51] on link "Add Agent" at bounding box center [1287, 57] width 96 height 33
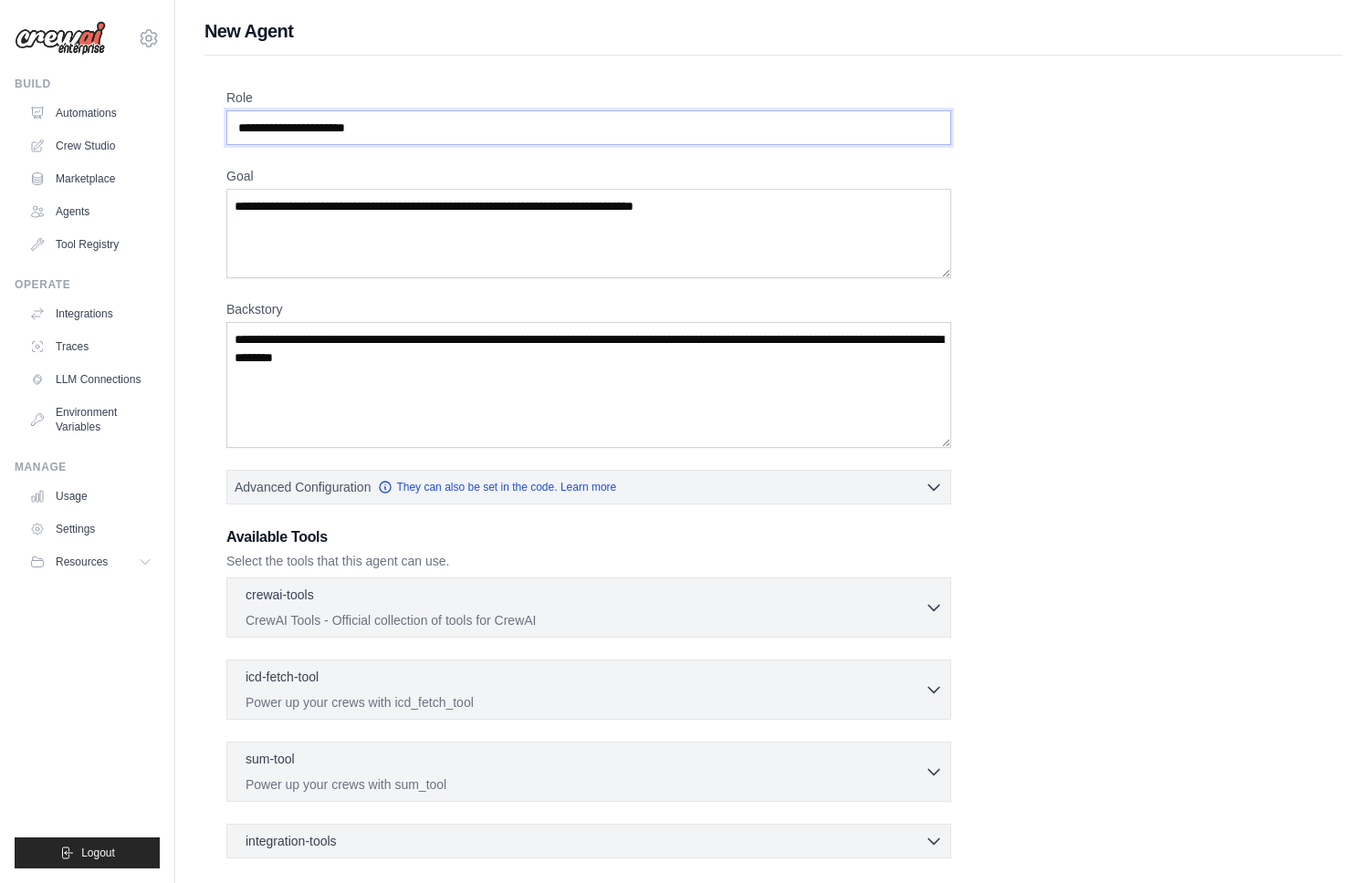
click at [416, 125] on input "Role" at bounding box center [588, 128] width 725 height 35
drag, startPoint x: 399, startPoint y: 126, endPoint x: 211, endPoint y: 119, distance: 188.1
click at [211, 119] on div "Role Goal Backstory Advanced Configuration They can also be set in the code. Le…" at bounding box center [773, 549] width 1139 height 988
click at [262, 130] on input "Role" at bounding box center [588, 128] width 725 height 35
drag, startPoint x: 309, startPoint y: 130, endPoint x: 453, endPoint y: 134, distance: 144.1
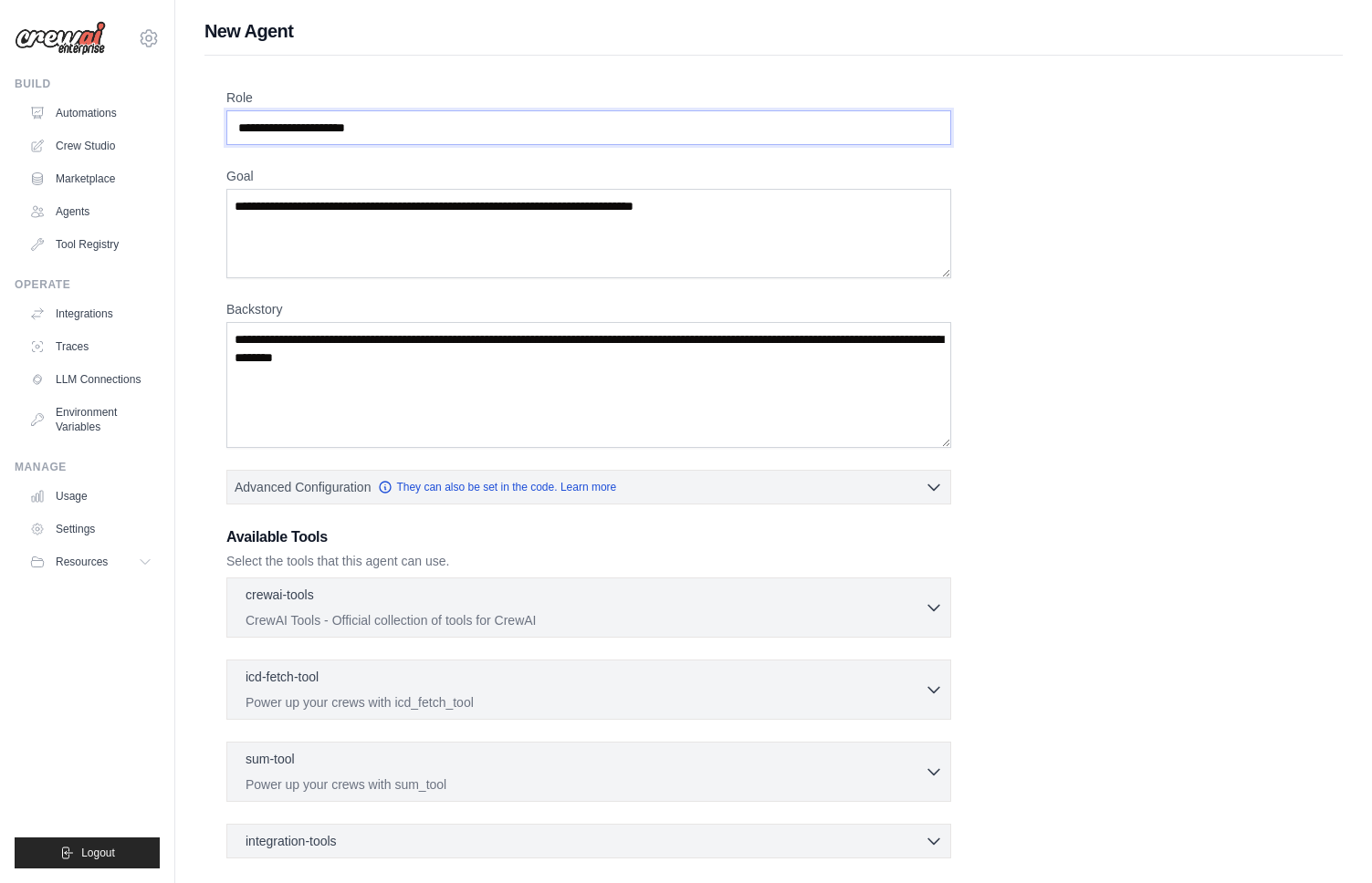
click at [453, 134] on input "Role" at bounding box center [588, 128] width 725 height 35
click at [405, 131] on input "Role" at bounding box center [588, 128] width 725 height 35
click at [332, 189] on textarea "Goal" at bounding box center [588, 233] width 725 height 89
drag, startPoint x: 388, startPoint y: 129, endPoint x: 240, endPoint y: 129, distance: 148.0
click at [240, 129] on input "Role" at bounding box center [588, 128] width 725 height 35
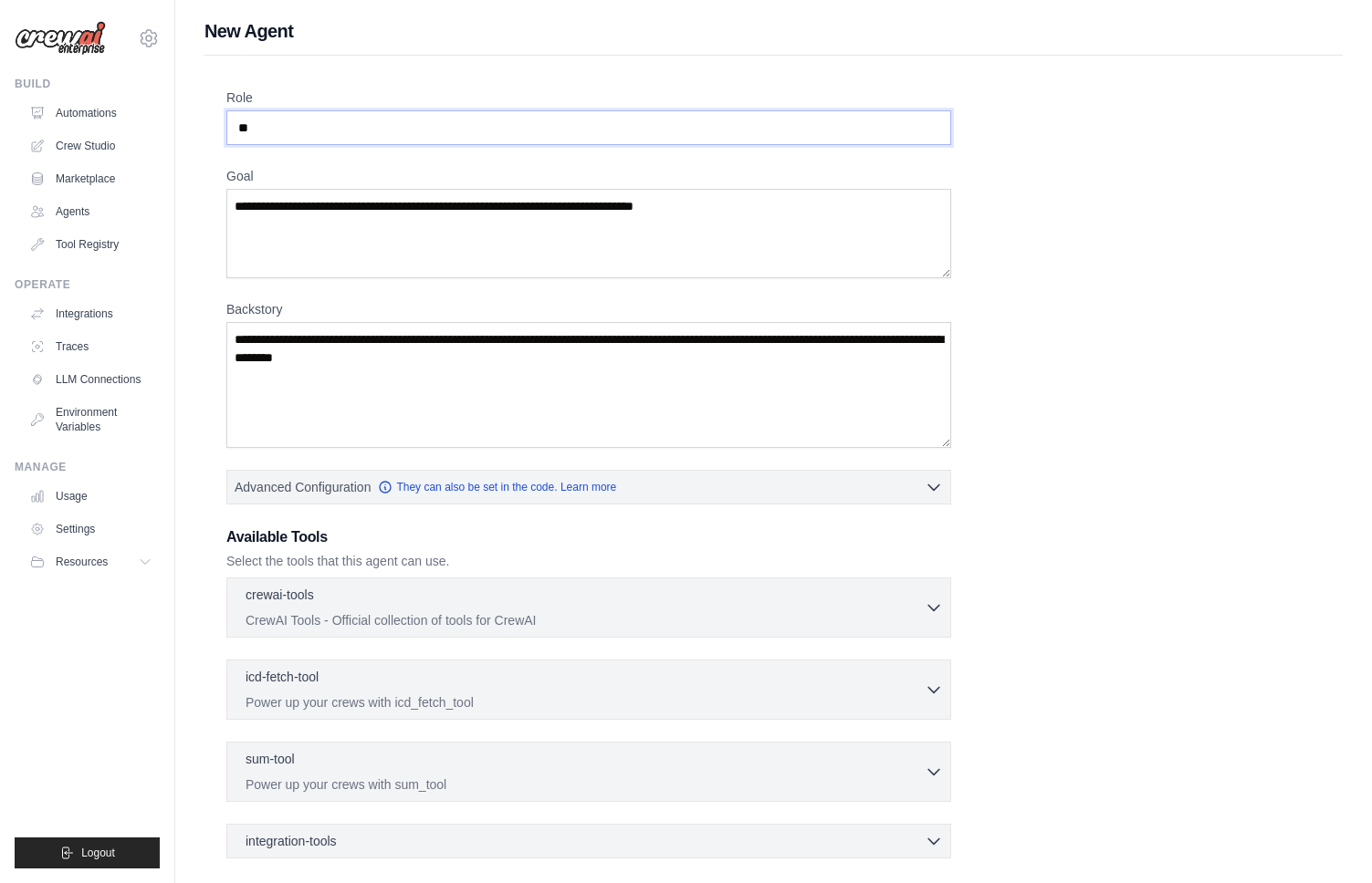
type input "*"
type input "**********"
click at [289, 221] on textarea "Goal" at bounding box center [588, 233] width 725 height 89
drag, startPoint x: 235, startPoint y: 205, endPoint x: 591, endPoint y: 208, distance: 356.0
click at [599, 205] on textarea "Goal" at bounding box center [588, 233] width 725 height 89
